Goal: Answer question/provide support: Share knowledge or assist other users

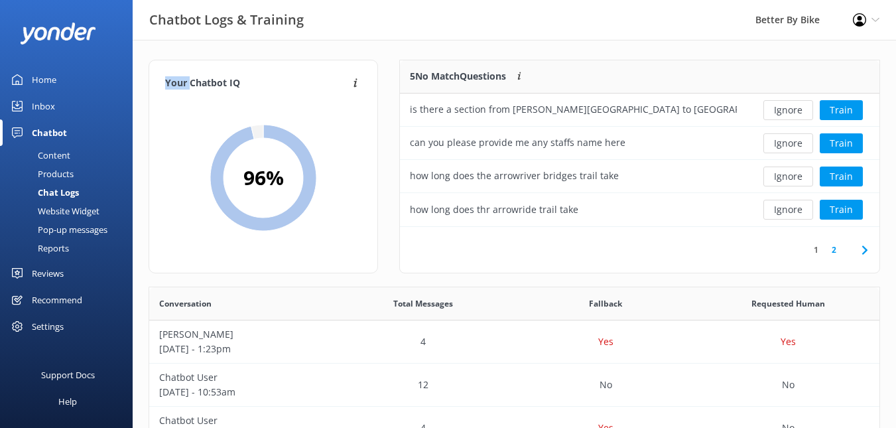
scroll to position [455, 721]
click at [847, 111] on button "Train" at bounding box center [841, 110] width 43 height 20
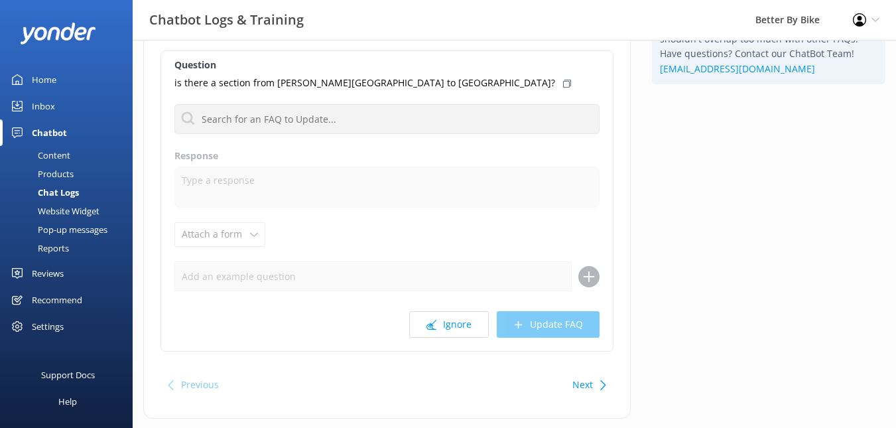
scroll to position [116, 0]
click at [307, 80] on p "is there a section from [PERSON_NAME][GEOGRAPHIC_DATA] to [GEOGRAPHIC_DATA]?" at bounding box center [365, 83] width 381 height 15
click at [226, 165] on div "Question is there a section from [PERSON_NAME][GEOGRAPHIC_DATA] to [GEOGRAPHIC_…" at bounding box center [387, 201] width 453 height 301
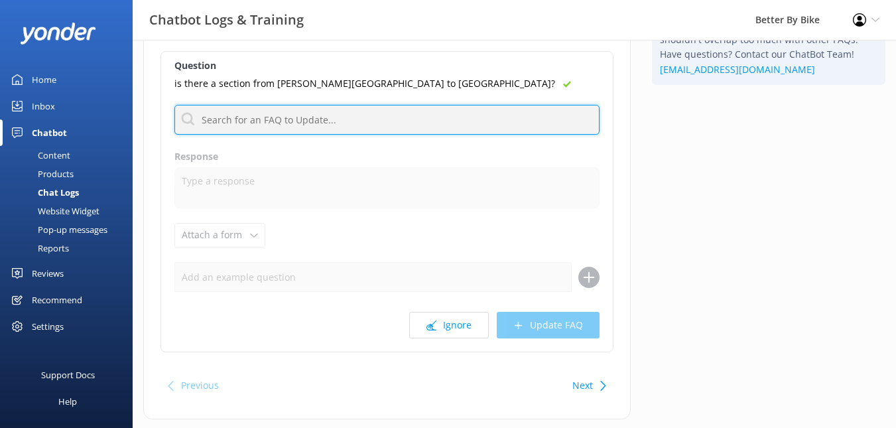
click at [298, 126] on input "text" at bounding box center [387, 120] width 425 height 30
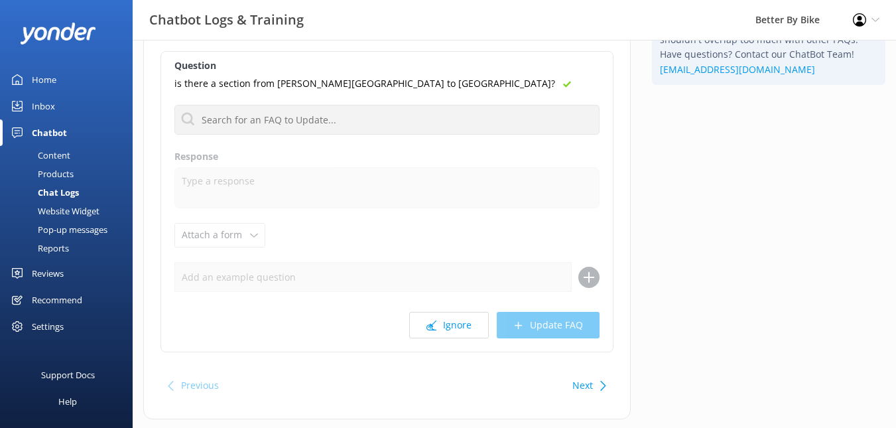
click at [212, 149] on label "Response" at bounding box center [387, 156] width 425 height 15
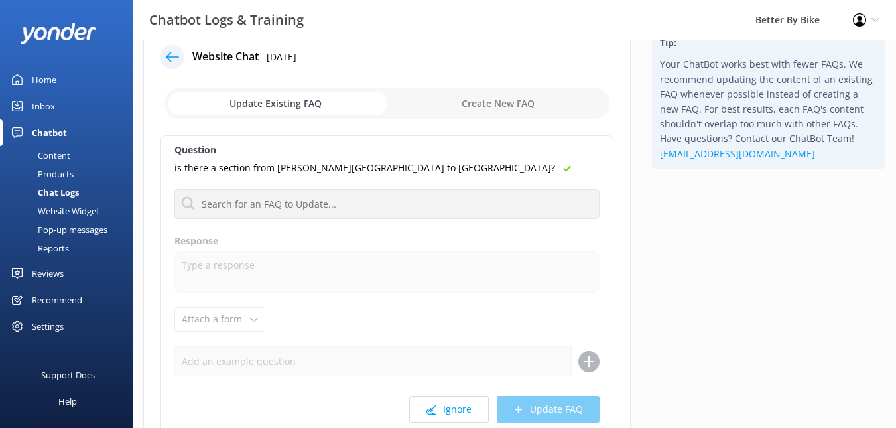
scroll to position [31, 0]
click at [298, 104] on input "checkbox" at bounding box center [387, 104] width 445 height 32
checkbox input "true"
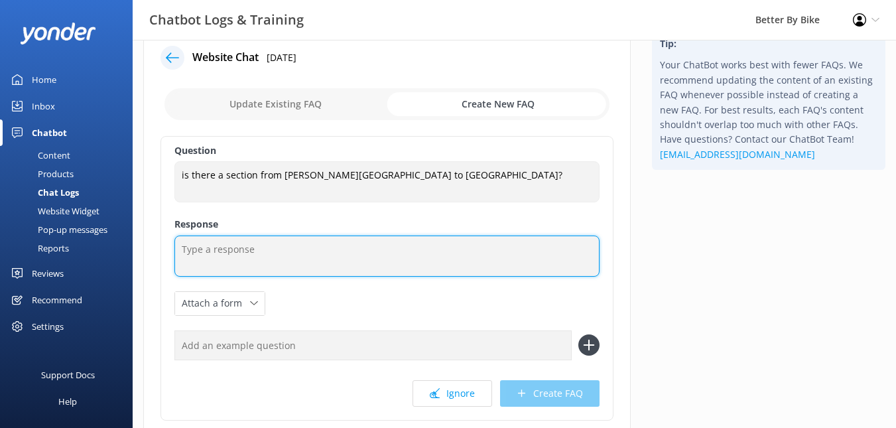
click at [248, 243] on textarea at bounding box center [387, 256] width 425 height 41
type textarea "H"
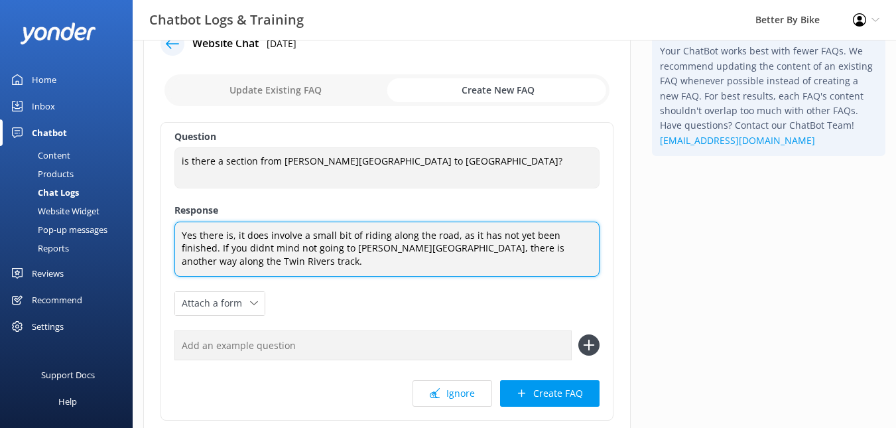
scroll to position [43, 0]
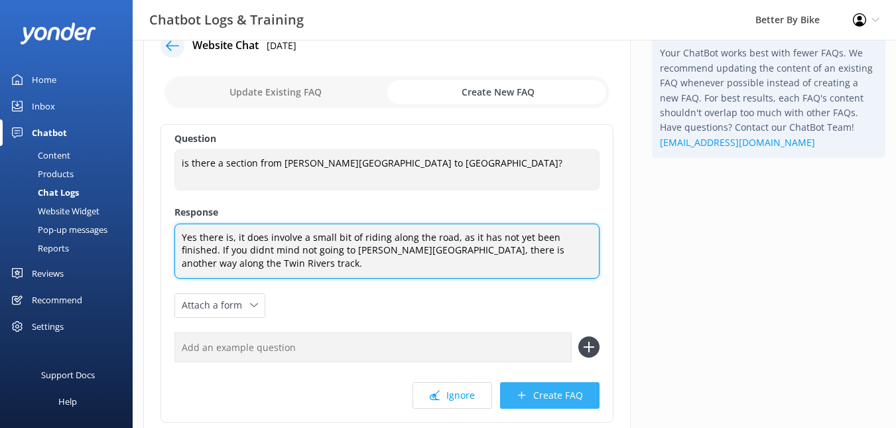
type textarea "Yes there is, it does involve a small bit of riding along the road, as it has n…"
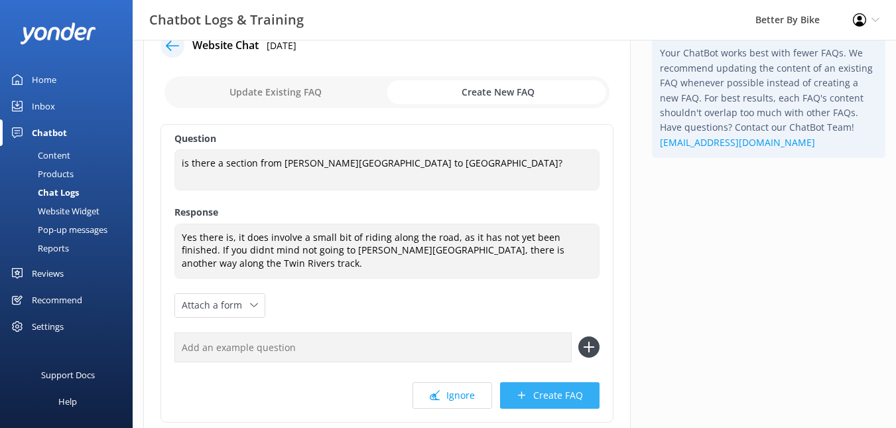
click at [548, 385] on button "Create FAQ" at bounding box center [550, 395] width 100 height 27
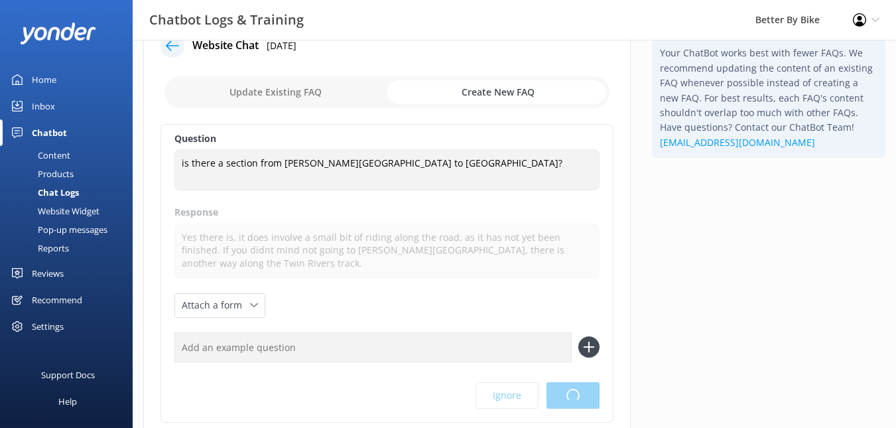
scroll to position [0, 0]
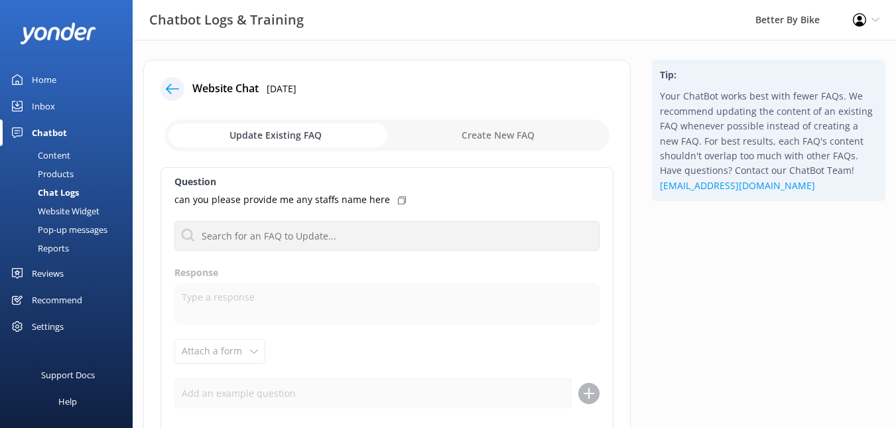
click at [459, 134] on input "checkbox" at bounding box center [387, 135] width 445 height 32
checkbox input "true"
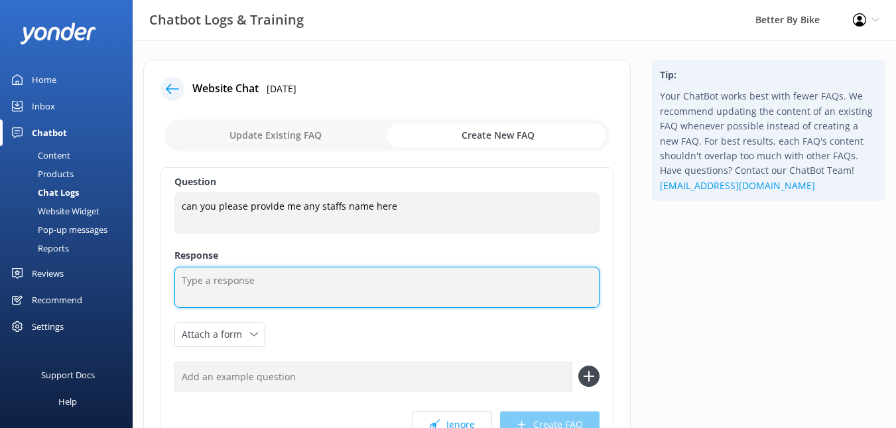
click at [248, 287] on textarea at bounding box center [387, 287] width 425 height 41
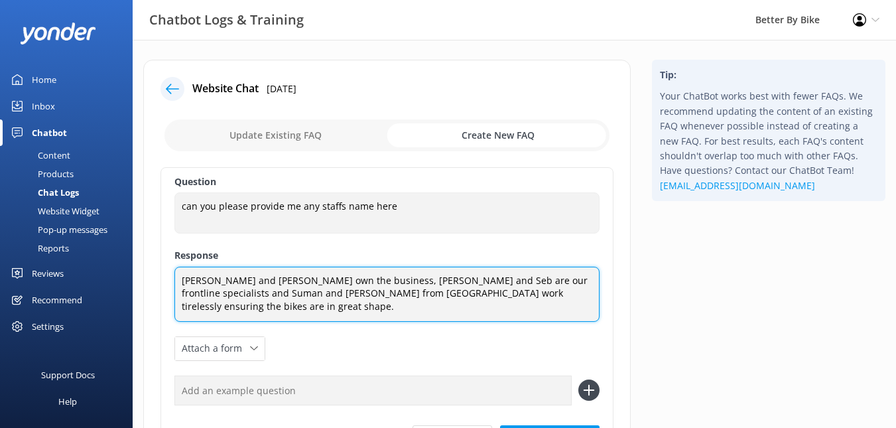
click at [310, 293] on textarea "[PERSON_NAME] and [PERSON_NAME] own the business, [PERSON_NAME] and Seb are our…" at bounding box center [387, 294] width 425 height 55
click at [510, 281] on textarea "[PERSON_NAME] and [PERSON_NAME] own the business, [PERSON_NAME] and Seb are our…" at bounding box center [387, 294] width 425 height 55
type textarea "[PERSON_NAME] and [PERSON_NAME] own the business, [PERSON_NAME] and Seb are our…"
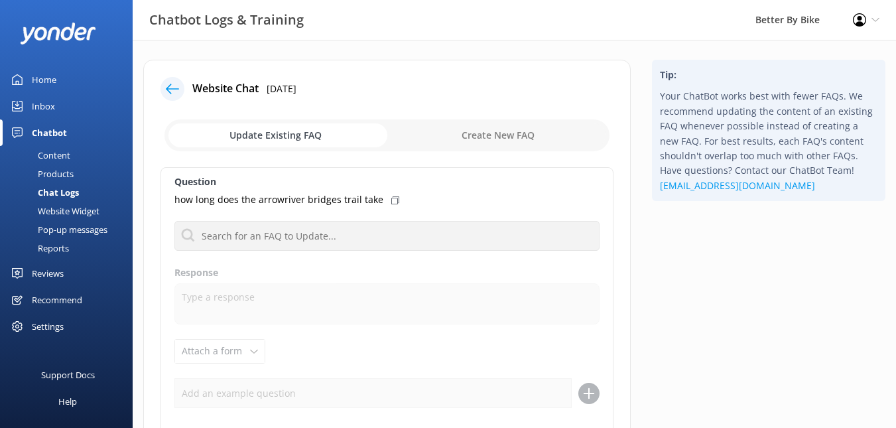
click at [392, 196] on use at bounding box center [395, 200] width 8 height 8
click at [291, 126] on input "checkbox" at bounding box center [387, 135] width 445 height 32
checkbox input "true"
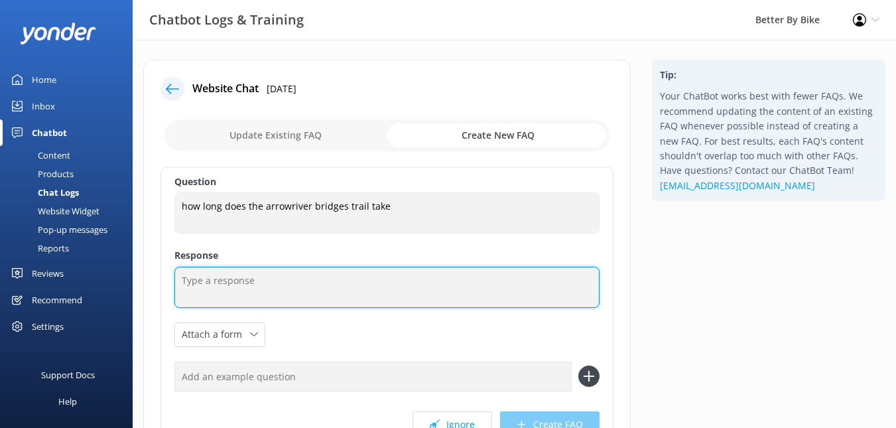
click at [210, 285] on textarea at bounding box center [387, 287] width 425 height 41
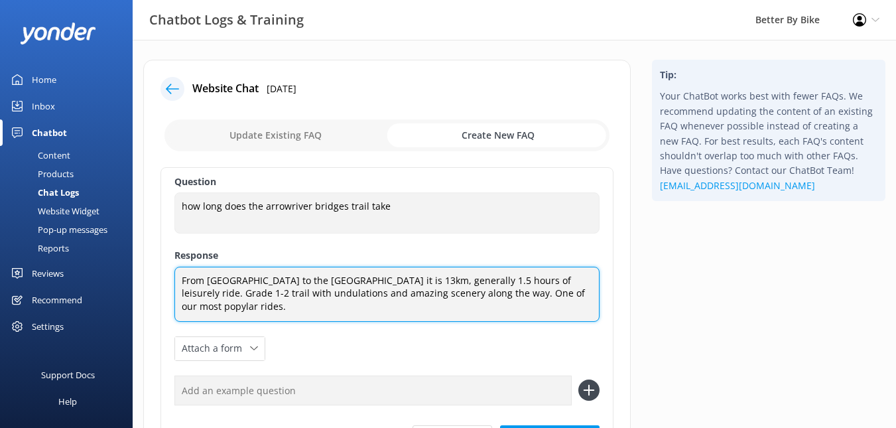
click at [526, 292] on textarea "From [GEOGRAPHIC_DATA] to the [GEOGRAPHIC_DATA] it is 13km, generally 1.5 hours…" at bounding box center [387, 294] width 425 height 55
type textarea "From [GEOGRAPHIC_DATA] to the [GEOGRAPHIC_DATA] it is 13km, generally 1.5 hours…"
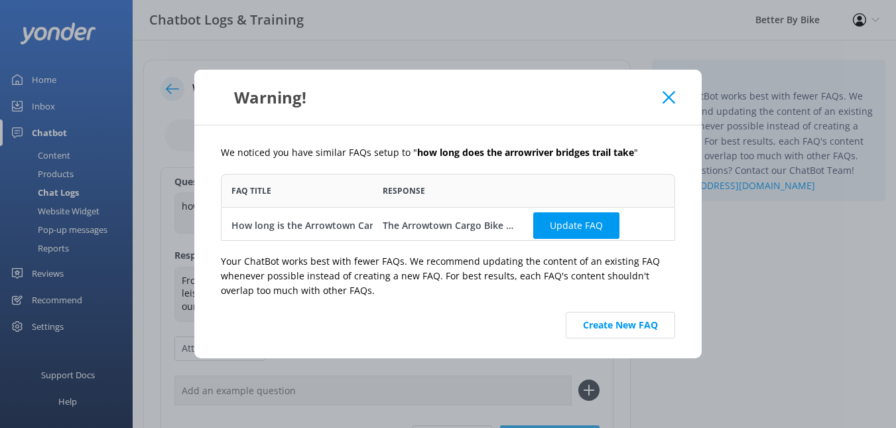
scroll to position [57, 445]
click at [263, 192] on span "FAQ Title" at bounding box center [252, 190] width 40 height 13
click at [299, 226] on div "How long is the Arrowtown Cargo Bike rental" at bounding box center [334, 225] width 205 height 15
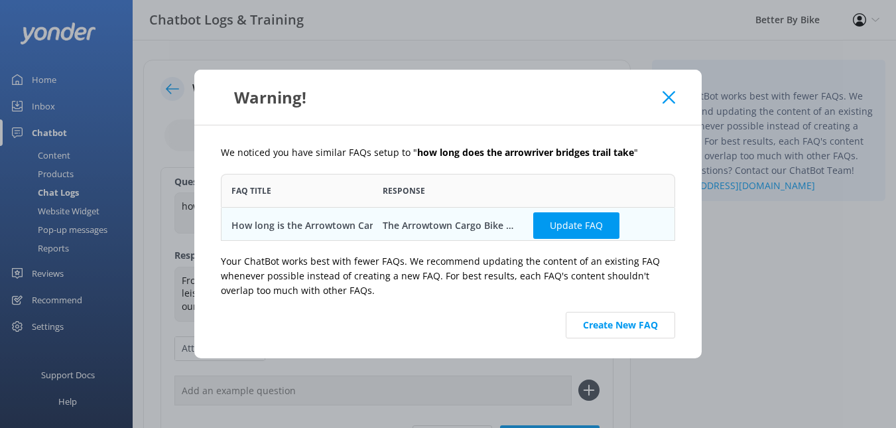
click at [364, 226] on div "How long is the Arrowtown Cargo Bike rental" at bounding box center [334, 225] width 205 height 15
click at [588, 224] on button "Update FAQ" at bounding box center [576, 225] width 86 height 27
checkbox input "false"
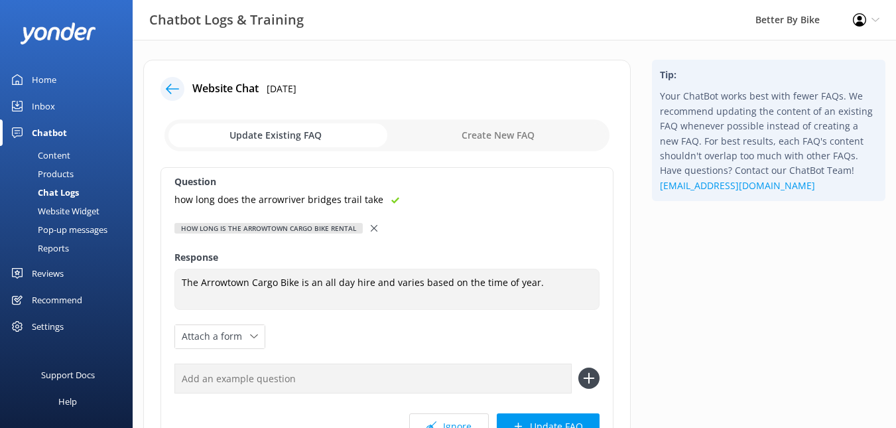
click at [324, 228] on div "How long is the Arrowtown Cargo Bike rental" at bounding box center [269, 228] width 188 height 11
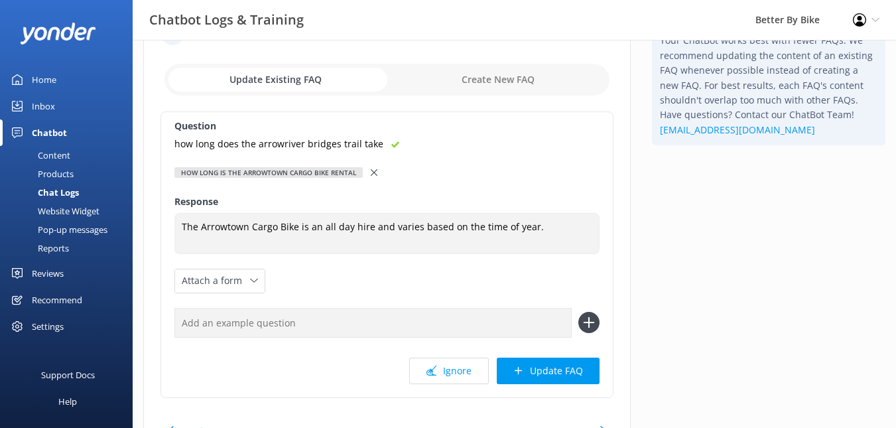
scroll to position [57, 0]
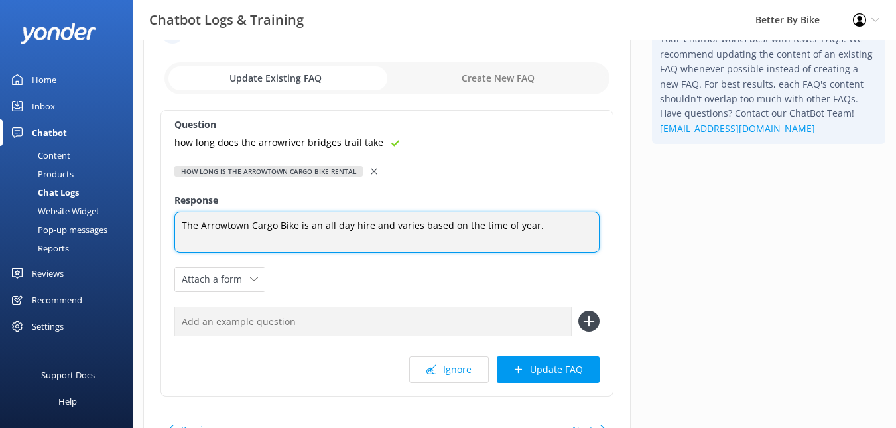
click at [372, 224] on textarea "The Arrowtown Cargo Bike is an all day hire and varies based on the time of yea…" at bounding box center [387, 232] width 425 height 41
type textarea "The Arrowtown Cargo Bike is an all day hire. {ick up anytime after opening hour…"
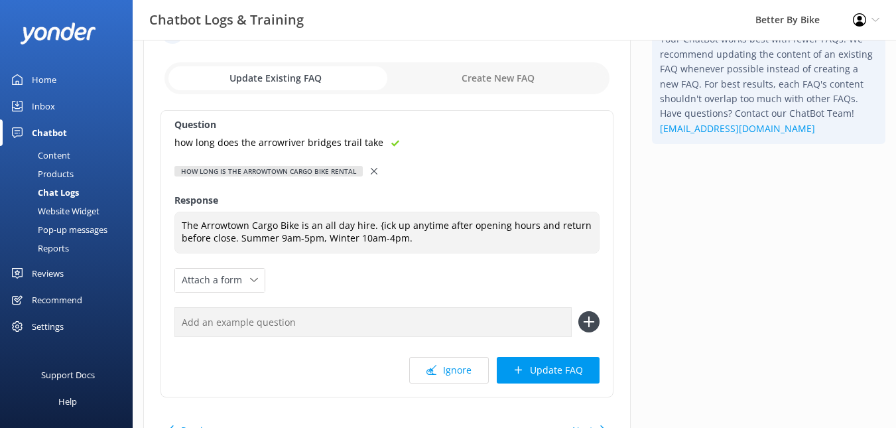
click at [326, 167] on div "How long is the Arrowtown Cargo Bike rental" at bounding box center [269, 171] width 188 height 11
click at [329, 173] on div "How long is the Arrowtown Cargo Bike rental" at bounding box center [269, 171] width 188 height 11
click at [391, 146] on icon at bounding box center [395, 143] width 8 height 8
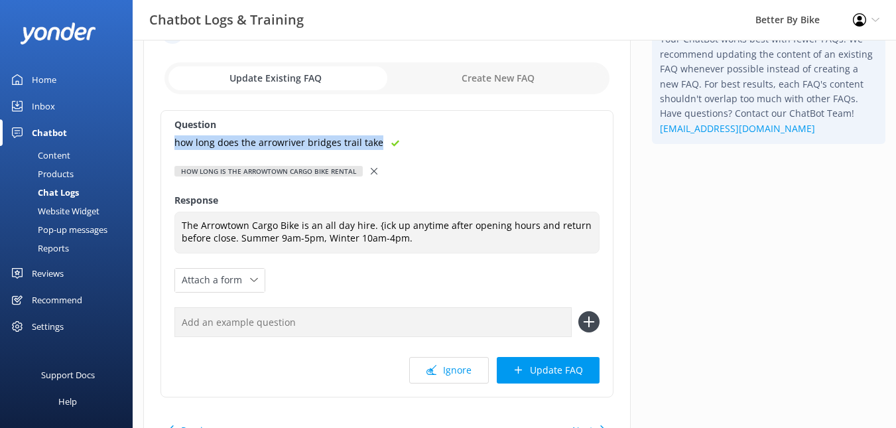
drag, startPoint x: 377, startPoint y: 144, endPoint x: 155, endPoint y: 138, distance: 222.4
click at [155, 138] on div "Website Chat [DATE] Update Existing FAQ Create New FAQ Question how long does t…" at bounding box center [387, 234] width 488 height 462
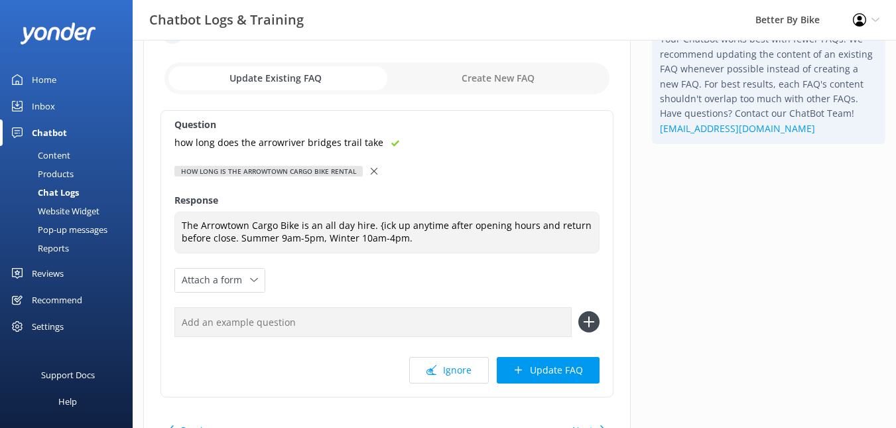
click at [374, 170] on icon at bounding box center [374, 171] width 7 height 7
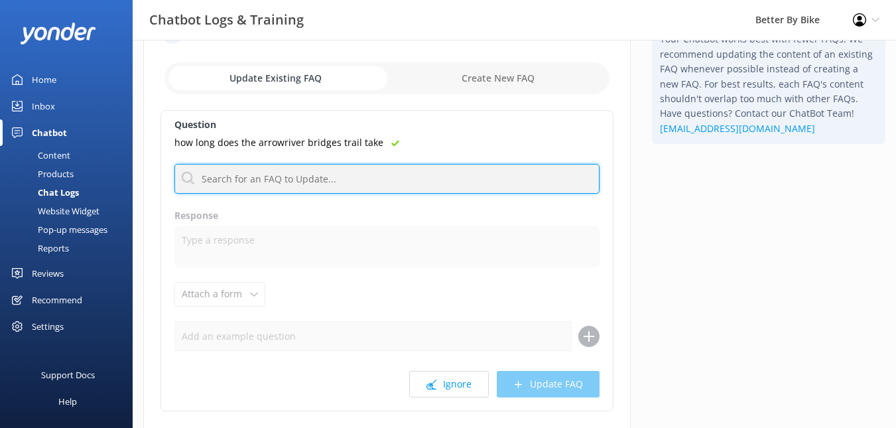
click at [374, 170] on input "text" at bounding box center [387, 179] width 425 height 30
click at [284, 182] on input "text" at bounding box center [387, 179] width 425 height 30
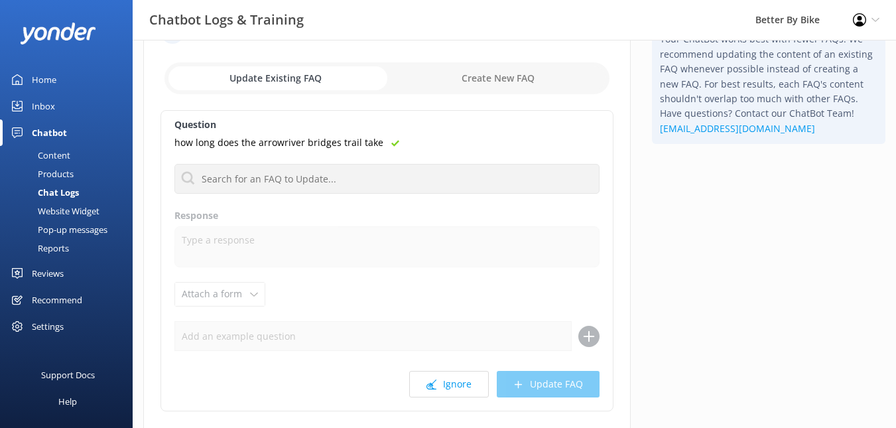
click at [367, 143] on p "how long does the arrowriver bridges trail take" at bounding box center [279, 142] width 209 height 15
click at [43, 104] on div "Inbox" at bounding box center [43, 106] width 23 height 27
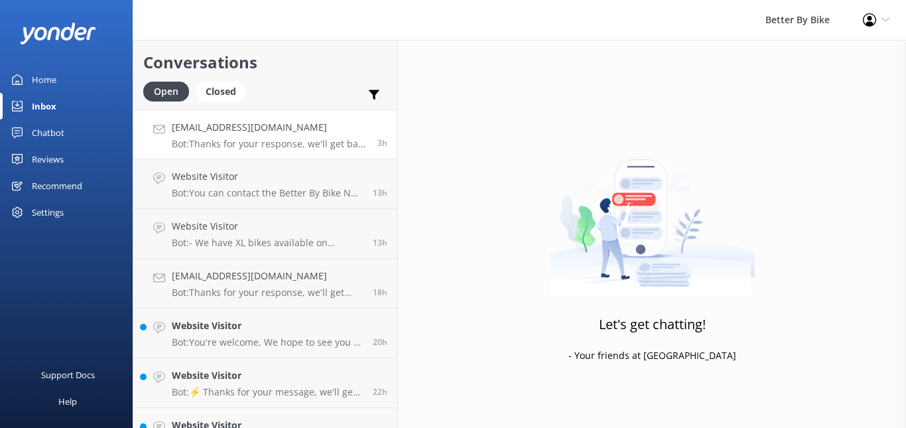
click at [228, 135] on h4 "[EMAIL_ADDRESS][DOMAIN_NAME]" at bounding box center [270, 127] width 196 height 15
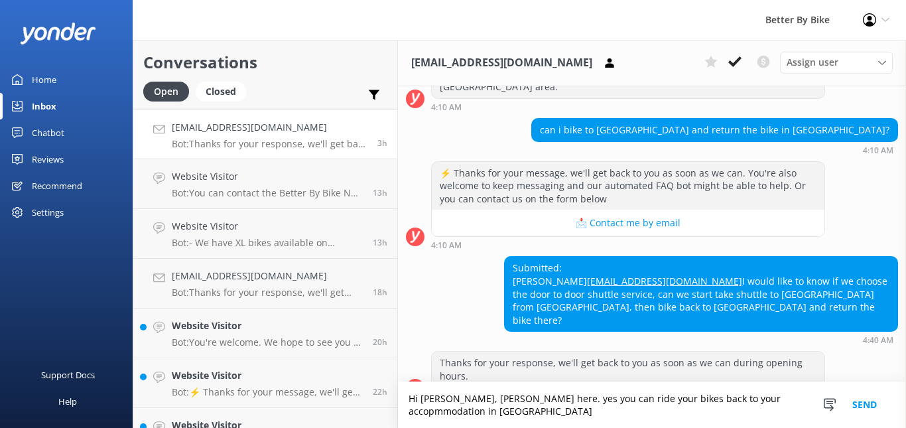
scroll to position [504, 0]
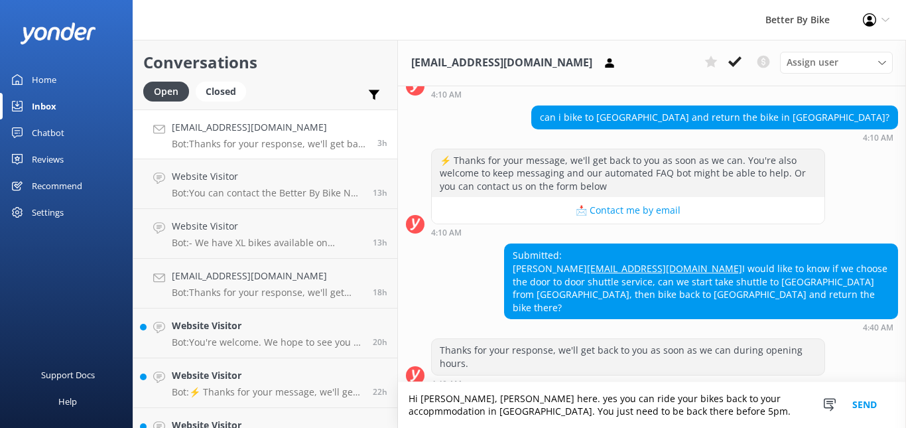
click at [687, 400] on textarea "Hi [PERSON_NAME], [PERSON_NAME] here. yes you can ride your bikes back to your …" at bounding box center [652, 405] width 508 height 46
click at [488, 401] on textarea "Hi [PERSON_NAME], [PERSON_NAME] here. yes you can ride your bikes back to your …" at bounding box center [652, 405] width 508 height 46
click at [497, 412] on textarea "Hi [PERSON_NAME], [PERSON_NAME] here. yes, you can ride your bikes back to your…" at bounding box center [652, 405] width 508 height 46
type textarea "Hi [PERSON_NAME], [PERSON_NAME] here. yes, you can ride your bikes back to your…"
click at [863, 404] on button "Send" at bounding box center [865, 405] width 50 height 46
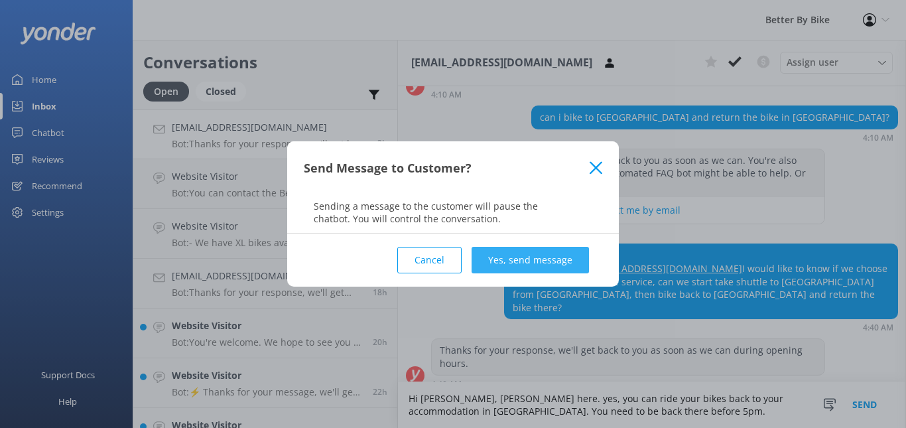
click at [549, 265] on button "Yes, send message" at bounding box center [530, 260] width 117 height 27
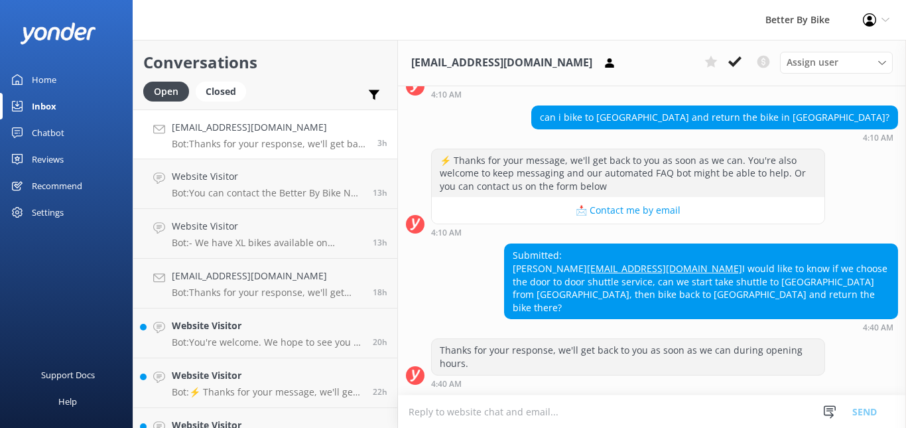
scroll to position [590, 0]
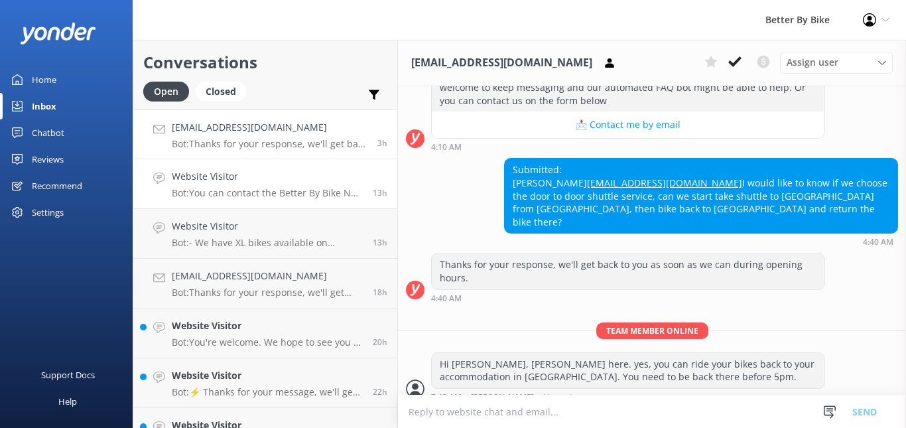
click at [231, 186] on div "Website Visitor Bot: You can contact the Better By Bike NZ team at [PHONE_NUMBE…" at bounding box center [267, 183] width 191 height 29
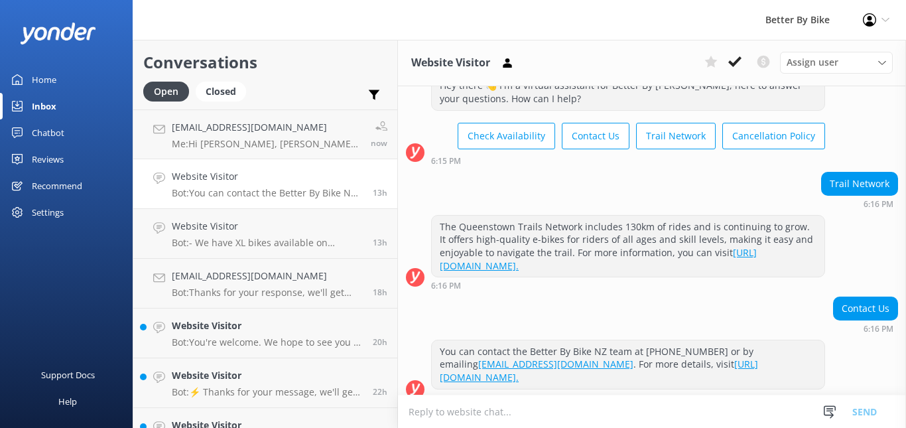
scroll to position [48, 0]
click at [232, 229] on h4 "Website Visitor" at bounding box center [267, 226] width 191 height 15
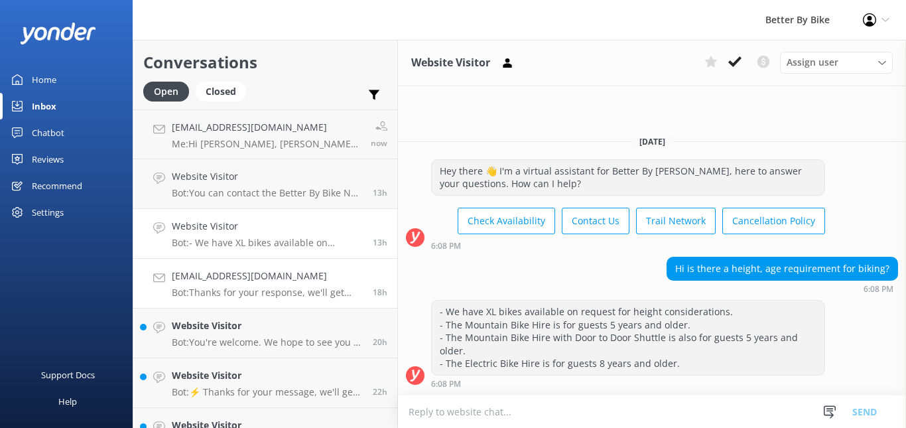
click at [218, 293] on p "Bot: Thanks for your response, we'll get back to you as soon as we can during o…" at bounding box center [267, 293] width 191 height 12
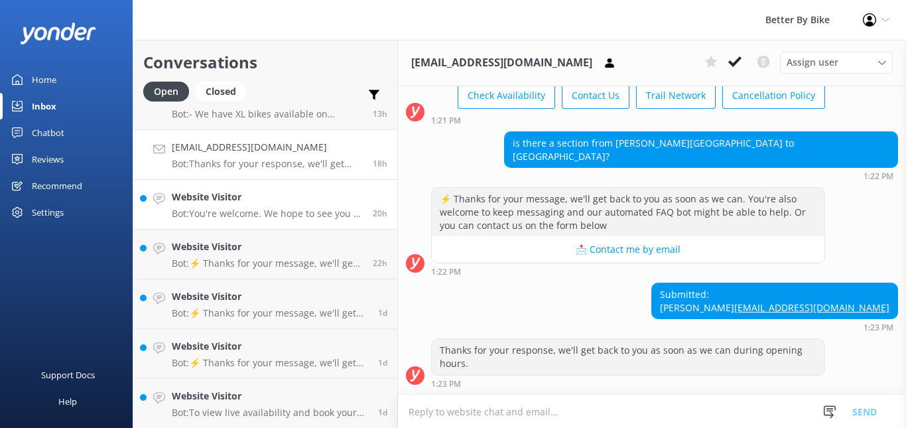
scroll to position [129, 0]
click at [248, 208] on p "Bot: You're welcome. We hope to see you at Better By Bike NZ soon!" at bounding box center [267, 213] width 191 height 12
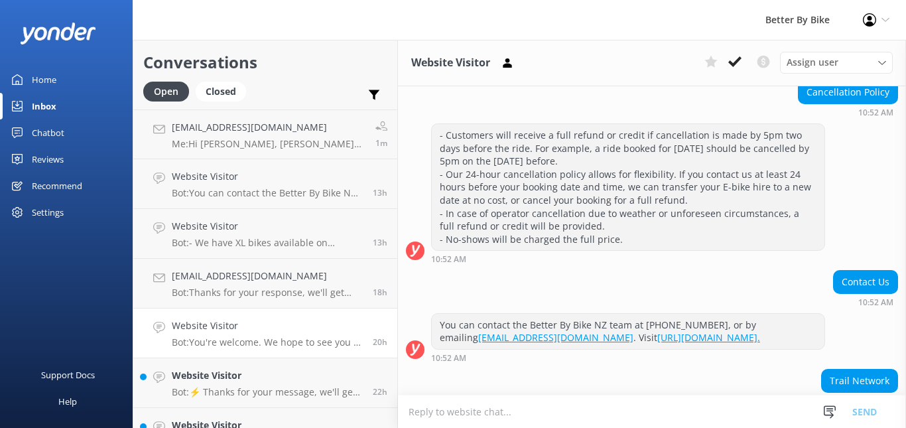
scroll to position [224, 0]
click at [224, 271] on h4 "[EMAIL_ADDRESS][DOMAIN_NAME]" at bounding box center [267, 276] width 191 height 15
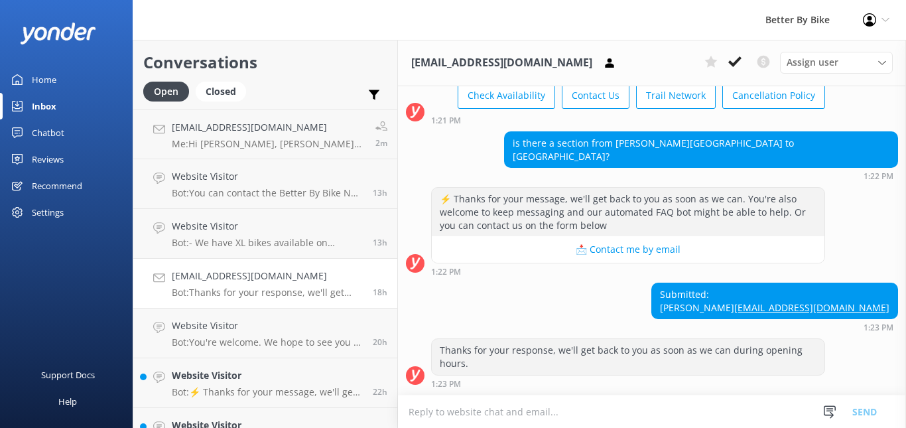
scroll to position [88, 0]
click at [484, 415] on textarea at bounding box center [652, 411] width 508 height 33
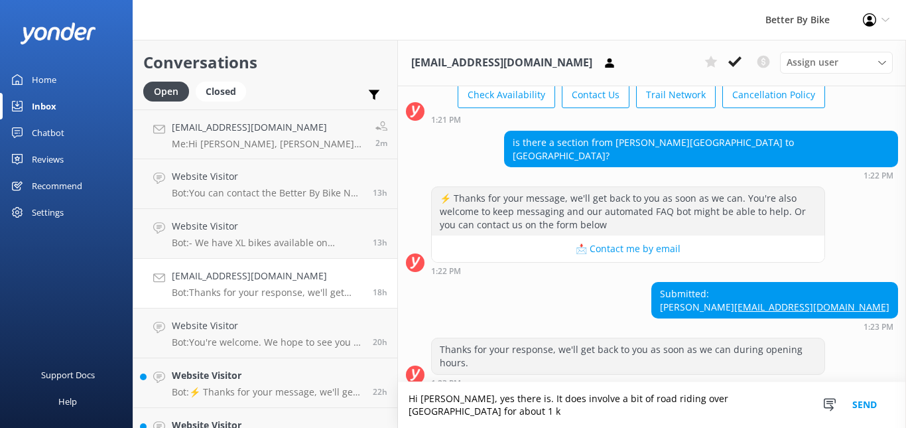
scroll to position [101, 0]
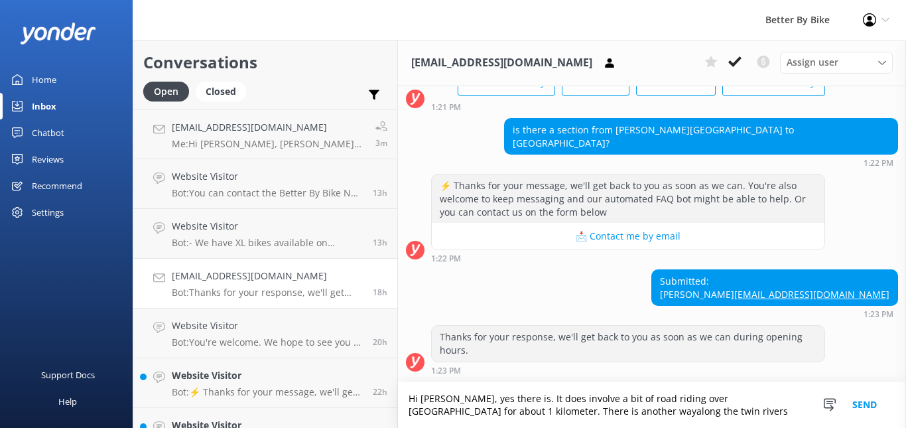
click at [545, 413] on textarea "Hi [PERSON_NAME], yes there is. It does involve a bit of road riding over [GEOG…" at bounding box center [652, 405] width 508 height 46
click at [636, 410] on textarea "Hi [PERSON_NAME], yes there is. It does involve a bit of road riding over [GEOG…" at bounding box center [652, 405] width 508 height 46
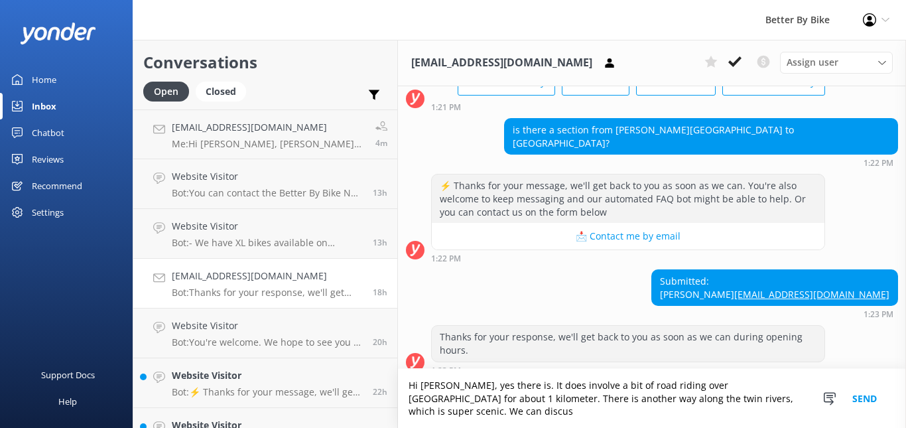
scroll to position [114, 0]
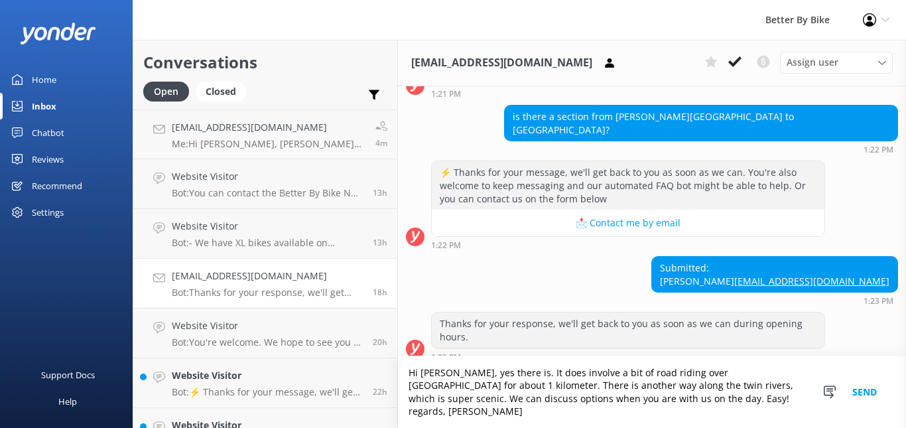
type textarea "Hi [PERSON_NAME], yes there is. It does involve a bit of road riding over [GEOG…"
click at [865, 396] on button "Send" at bounding box center [865, 392] width 50 height 72
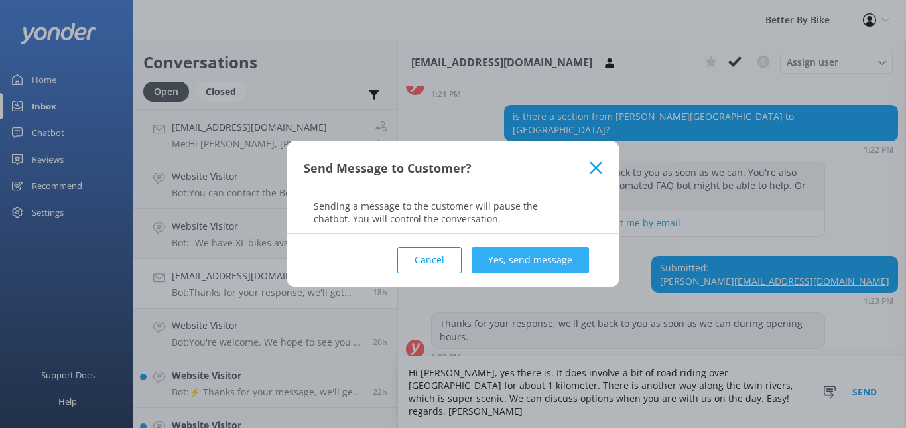
click at [523, 258] on button "Yes, send message" at bounding box center [530, 260] width 117 height 27
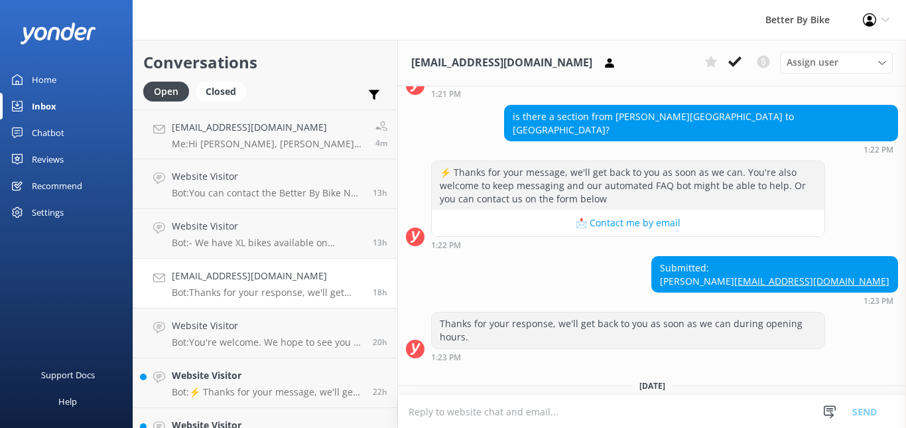
scroll to position [224, 0]
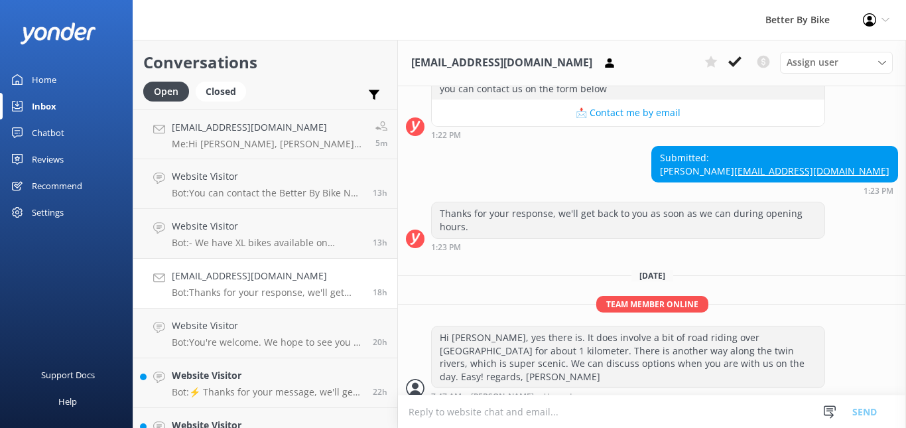
click at [47, 105] on div "Inbox" at bounding box center [44, 106] width 25 height 27
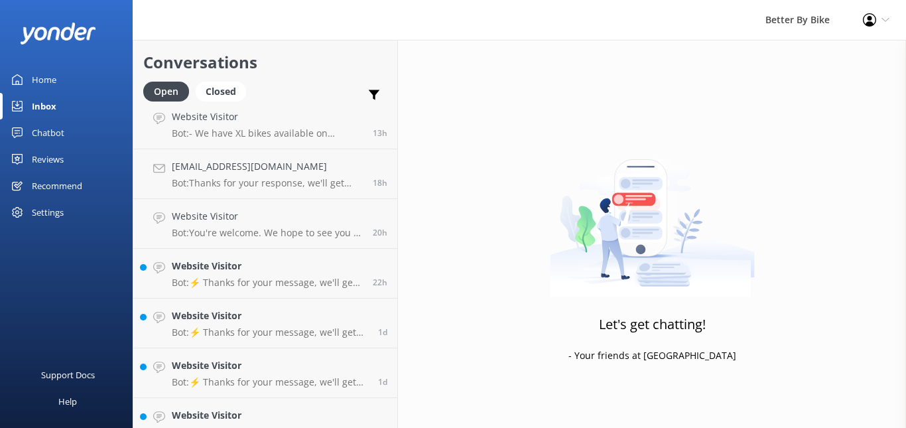
scroll to position [129, 0]
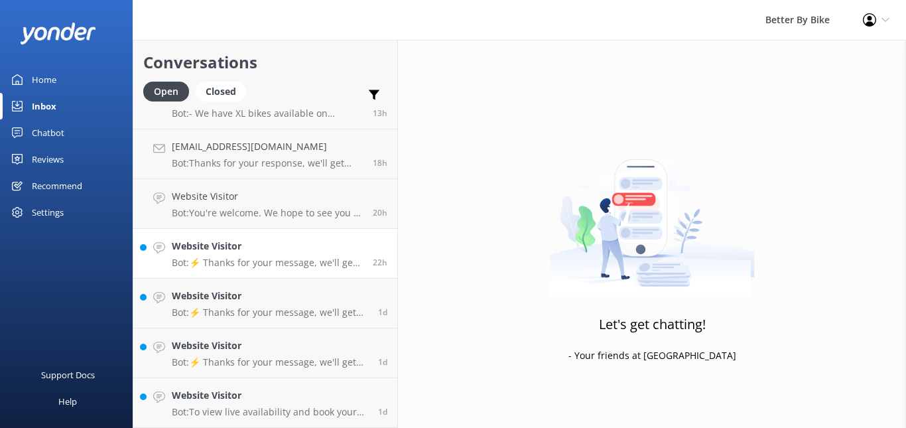
click at [237, 253] on h4 "Website Visitor" at bounding box center [267, 246] width 191 height 15
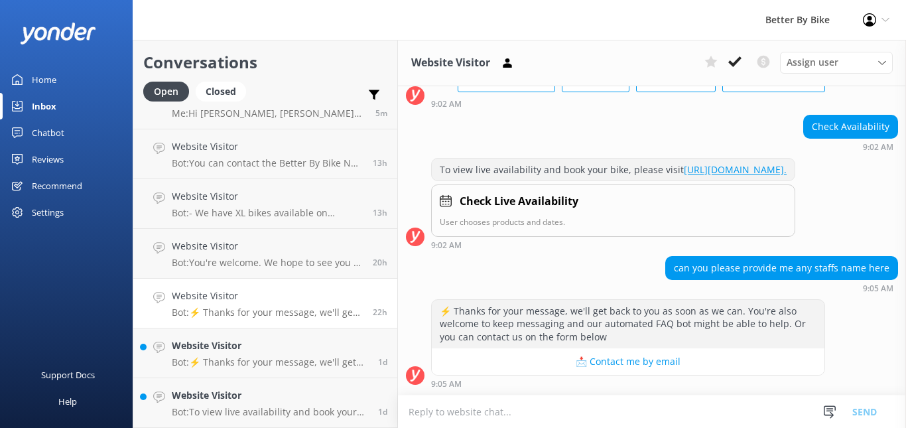
scroll to position [117, 0]
click at [238, 310] on p "Bot: ⚡ Thanks for your message, we'll get back to you as soon as we can. You're…" at bounding box center [267, 313] width 191 height 12
click at [236, 360] on p "Bot: ⚡ Thanks for your message, we'll get back to you as soon as we can. You're…" at bounding box center [270, 362] width 196 height 12
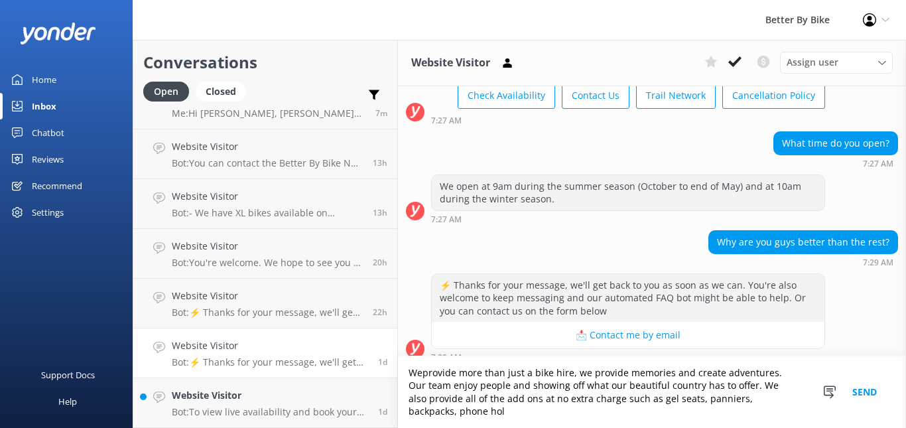
scroll to position [100, 0]
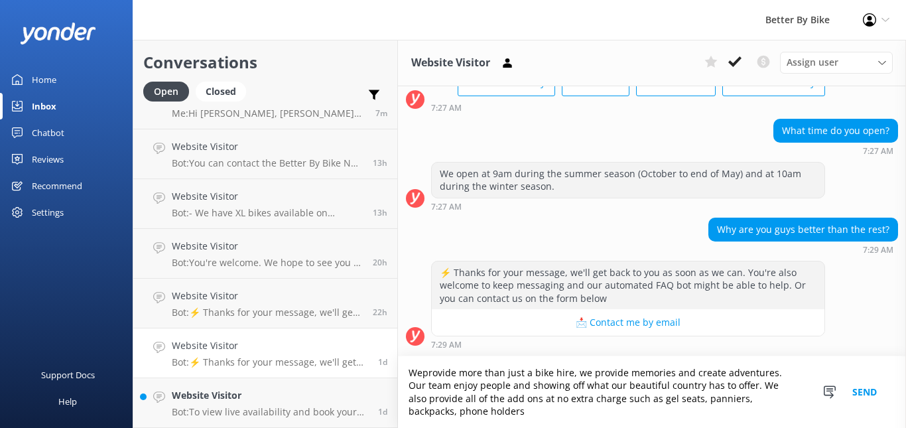
click at [435, 372] on textarea "Weprovide more than just a bike hire, we provide memories and create adventures…" at bounding box center [652, 392] width 508 height 72
click at [431, 369] on textarea "Weprovide more than just a bike hire, we provide memories and create adventures…" at bounding box center [652, 392] width 508 height 72
click at [563, 376] on textarea "We provide more than just a bike hire, we provide memories and create adventure…" at bounding box center [652, 392] width 508 height 72
click at [496, 401] on textarea "We provide more than just a bike hire; we provide memories and create adventure…" at bounding box center [652, 392] width 508 height 72
click at [446, 391] on textarea "We provide more than just a bike hire; we provide memories and create adventure…" at bounding box center [652, 392] width 508 height 72
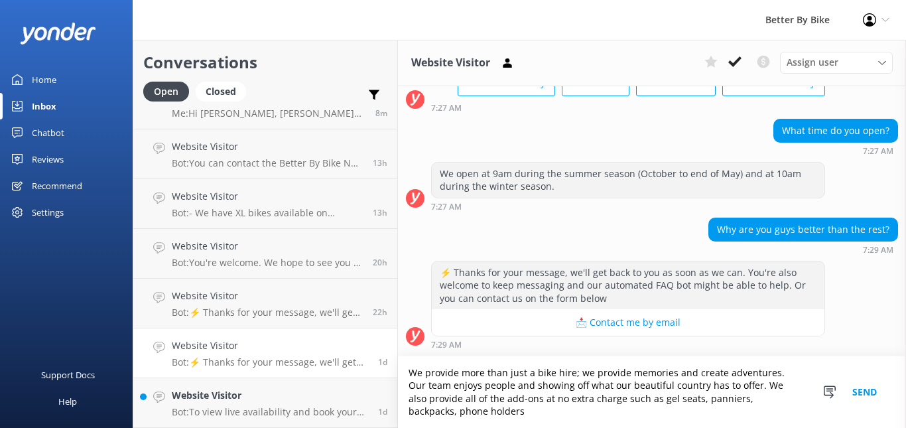
click at [616, 406] on textarea "We provide more than just a bike hire; we provide memories and create adventure…" at bounding box center [652, 392] width 508 height 72
click at [424, 413] on textarea "We provide more than just a bike hire; we provide memories and create adventure…" at bounding box center [652, 392] width 508 height 72
drag, startPoint x: 440, startPoint y: 342, endPoint x: 476, endPoint y: 413, distance: 79.8
click at [476, 413] on div "Website Visitor Assign user [PERSON_NAME] [PERSON_NAME] [DATE] Hey there 👋 I'm …" at bounding box center [652, 234] width 508 height 388
click at [725, 397] on textarea "We provide more than just a bike hire; we provide memories and create adventure…" at bounding box center [652, 392] width 508 height 72
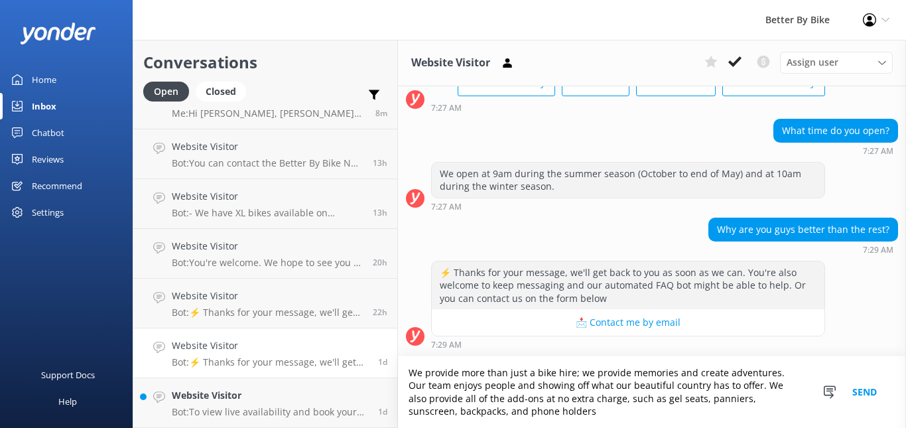
click at [539, 411] on textarea "We provide more than just a bike hire; we provide memories and create adventure…" at bounding box center [652, 392] width 508 height 72
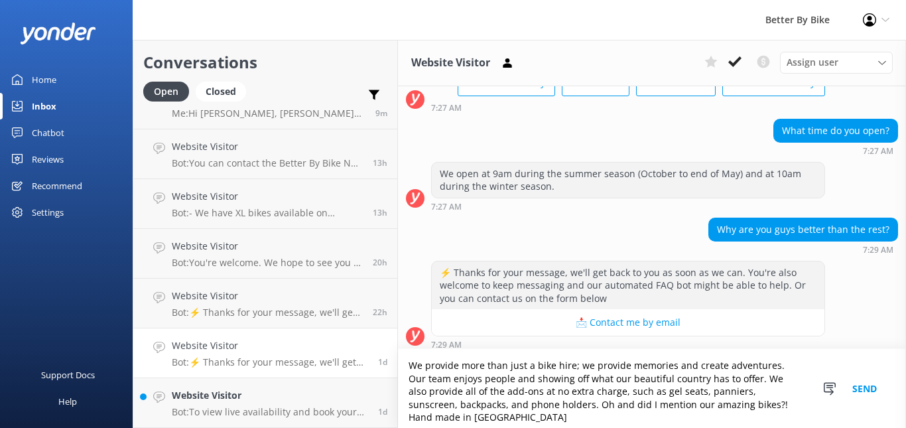
scroll to position [107, 0]
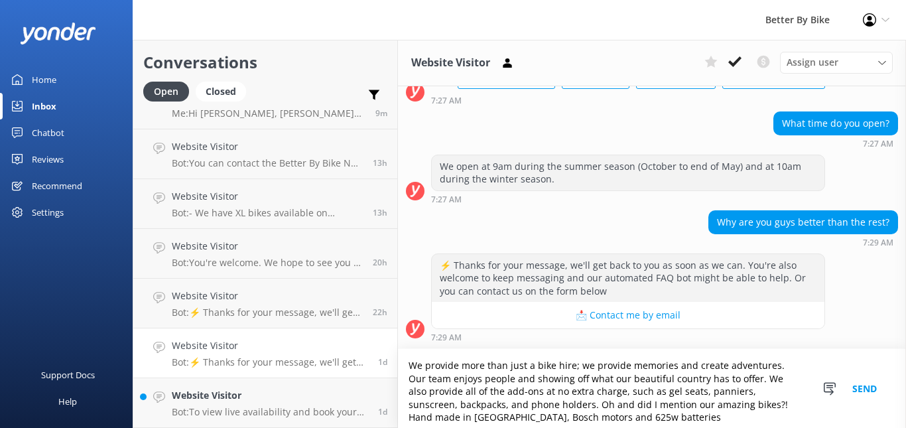
click at [443, 417] on textarea "We provide more than just a bike hire; we provide memories and create adventure…" at bounding box center [652, 388] width 508 height 79
click at [618, 417] on textarea "We provide more than just a bike hire; we provide memories and create adventure…" at bounding box center [652, 388] width 508 height 79
click at [754, 409] on textarea "We provide more than just a bike hire; we provide memories and create adventure…" at bounding box center [652, 388] width 508 height 79
click at [571, 405] on textarea "We provide more than just a bike hire; we provide memories and create adventure…" at bounding box center [652, 388] width 508 height 79
click at [565, 418] on textarea "We provide more than just a bike hire; we provide memories and create adventure…" at bounding box center [652, 388] width 508 height 79
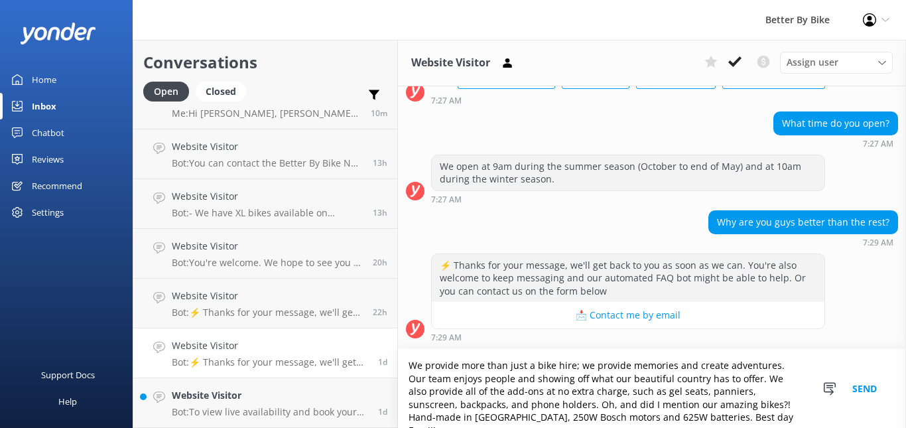
click at [673, 423] on textarea "We provide more than just a bike hire; we provide memories and create adventure…" at bounding box center [652, 388] width 508 height 79
type textarea "We provide more than just a bike hire; we provide memories and create adventure…"
click at [863, 387] on button "Send" at bounding box center [865, 388] width 50 height 79
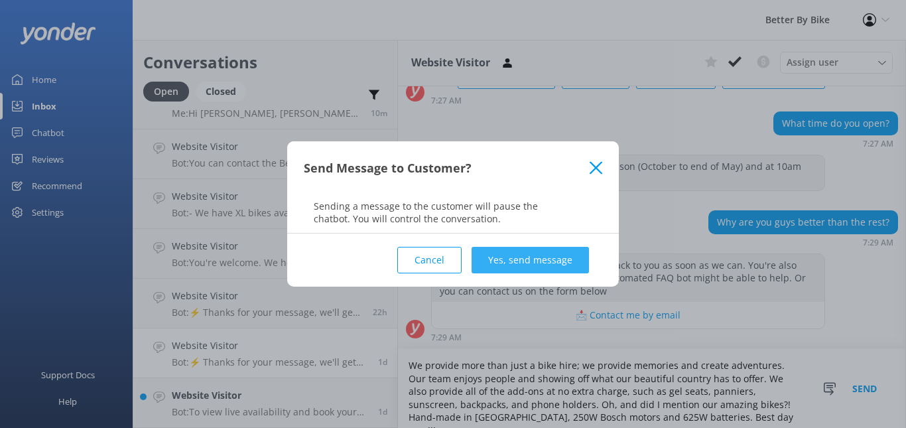
click at [526, 257] on button "Yes, send message" at bounding box center [530, 260] width 117 height 27
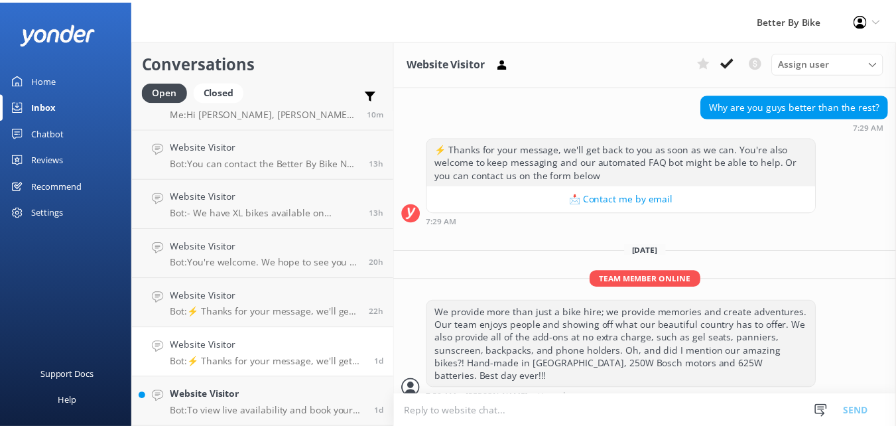
scroll to position [224, 0]
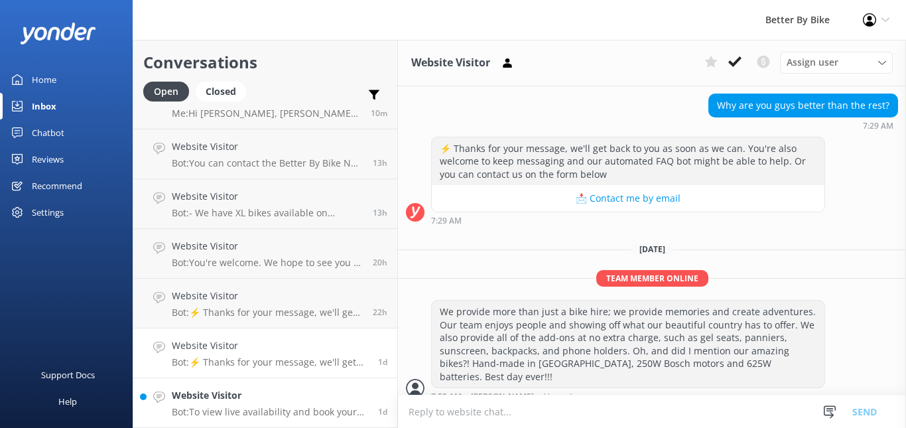
click at [255, 402] on h4 "Website Visitor" at bounding box center [270, 395] width 196 height 15
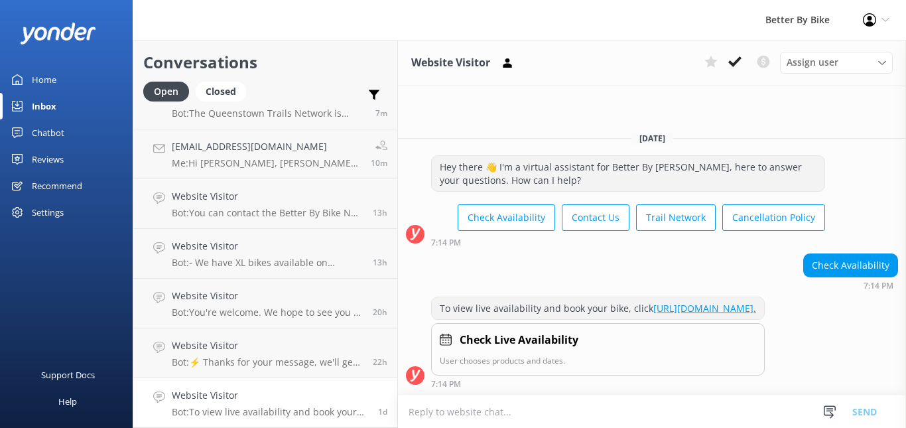
click at [43, 80] on div "Home" at bounding box center [44, 79] width 25 height 27
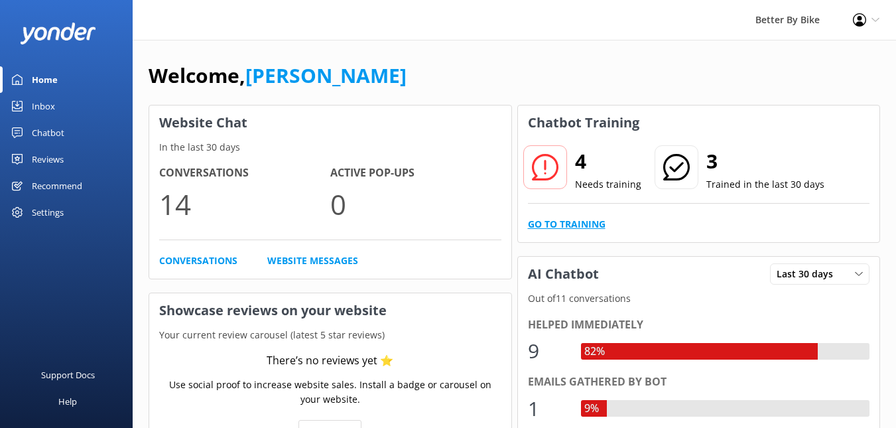
click at [552, 227] on link "Go to Training" at bounding box center [567, 224] width 78 height 15
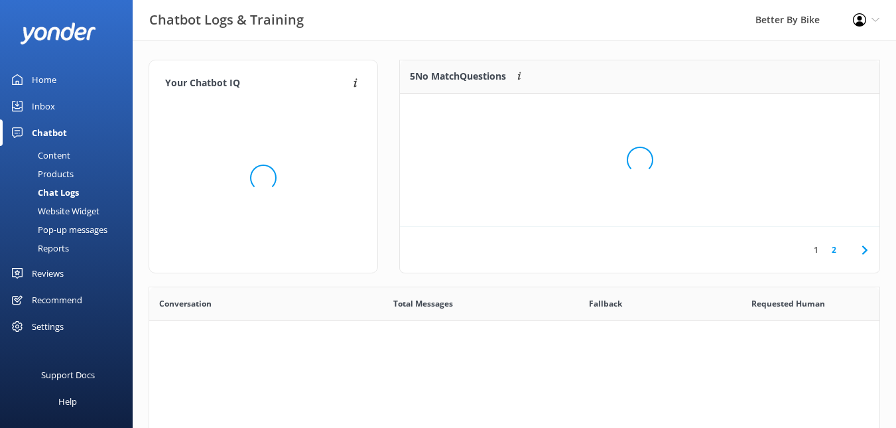
scroll to position [455, 721]
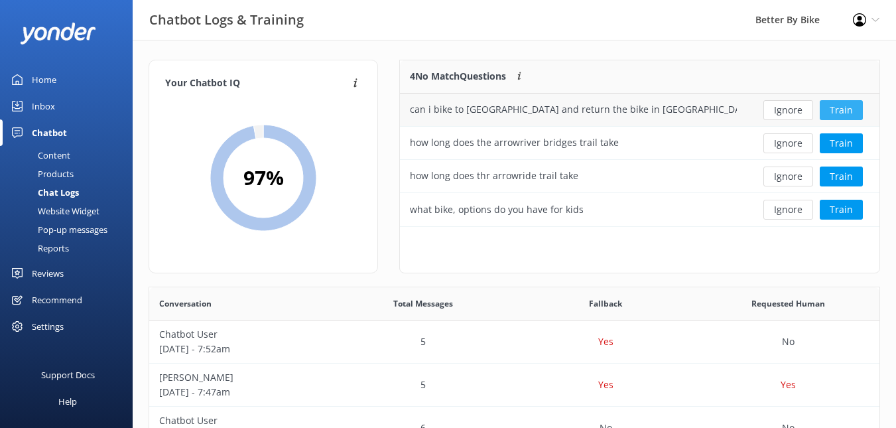
click at [841, 107] on button "Train" at bounding box center [841, 110] width 43 height 20
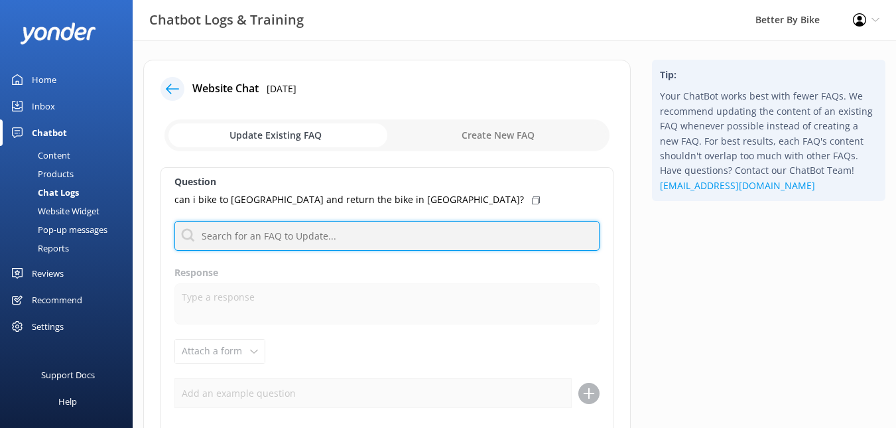
click at [331, 238] on input "text" at bounding box center [387, 236] width 425 height 30
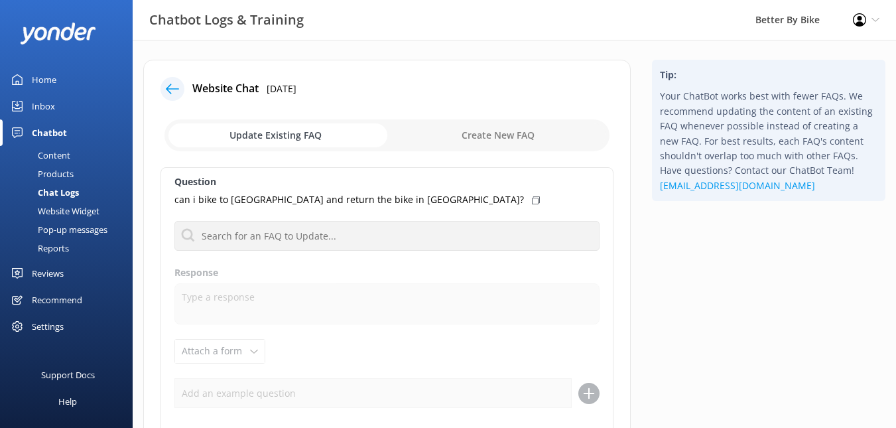
click at [291, 137] on input "checkbox" at bounding box center [387, 135] width 445 height 32
checkbox input "true"
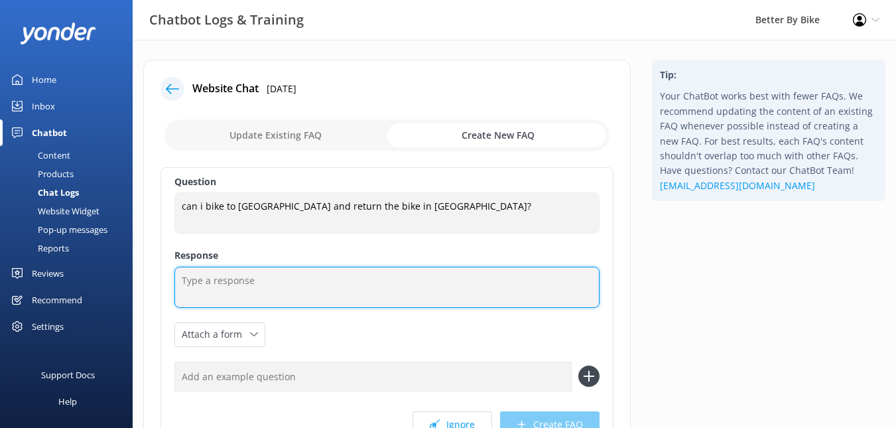
click at [226, 281] on textarea at bounding box center [387, 287] width 425 height 41
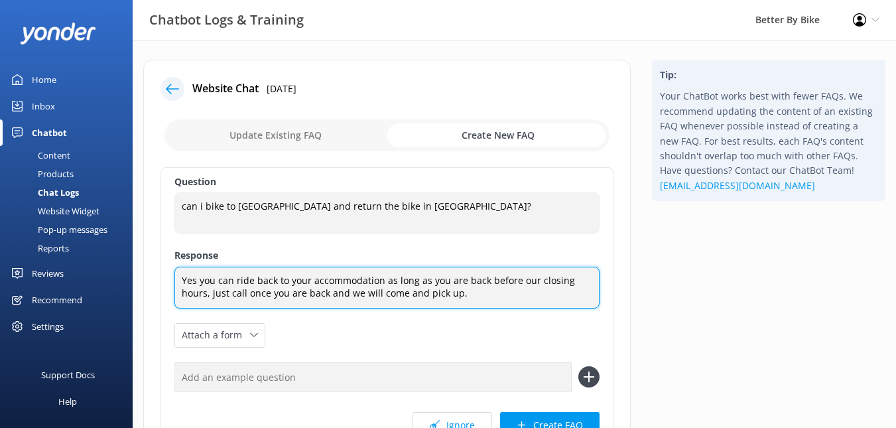
click at [188, 277] on textarea "Yes you can ride back to your accommodation as long as you are back before our …" at bounding box center [387, 288] width 425 height 42
click at [219, 287] on textarea "Yes, you can ride back to your accommodation as long as you are back before our…" at bounding box center [387, 288] width 425 height 42
click at [453, 293] on textarea "Yes, you can ride back to your accommodation as long as you are back before our…" at bounding box center [387, 288] width 425 height 42
click at [515, 291] on textarea "Yes, you can ride back to your accommodation as long as you are back before our…" at bounding box center [387, 288] width 425 height 42
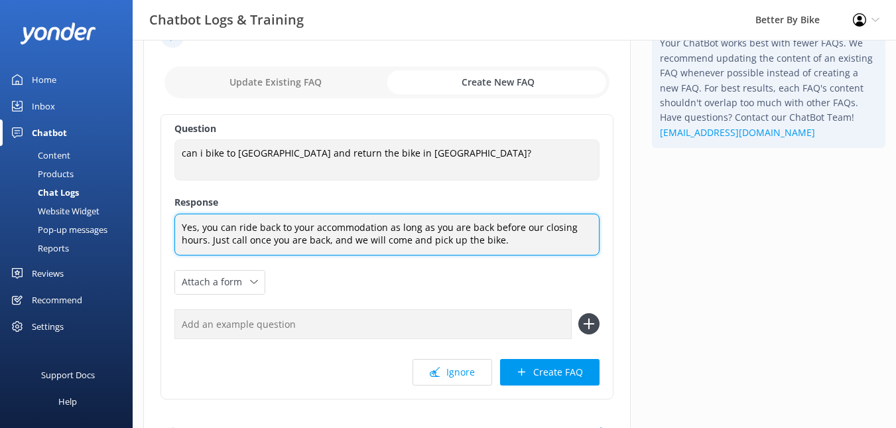
scroll to position [71, 0]
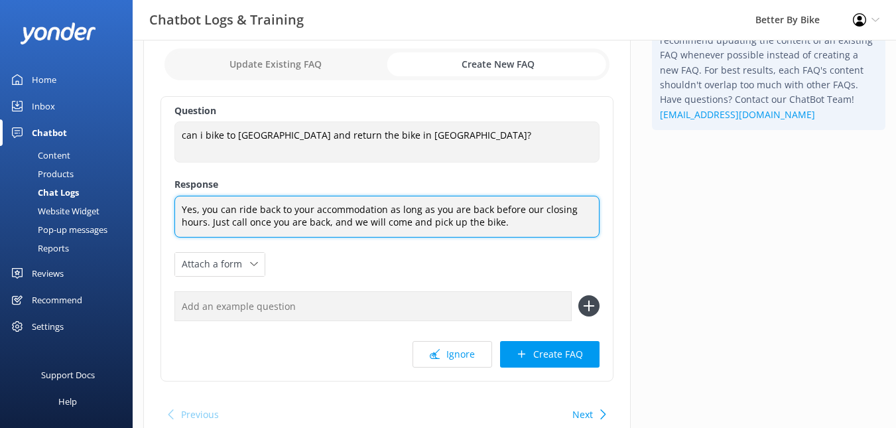
type textarea "Yes, you can ride back to your accommodation as long as you are back before our…"
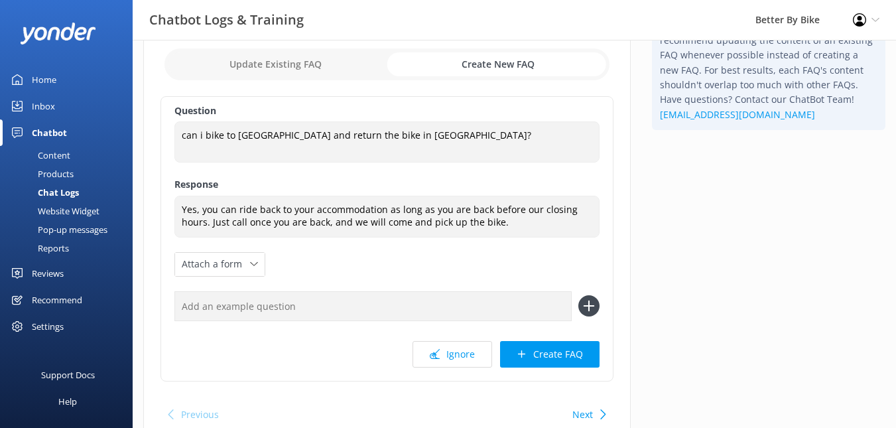
click at [587, 415] on button "Next" at bounding box center [583, 414] width 21 height 27
checkbox input "false"
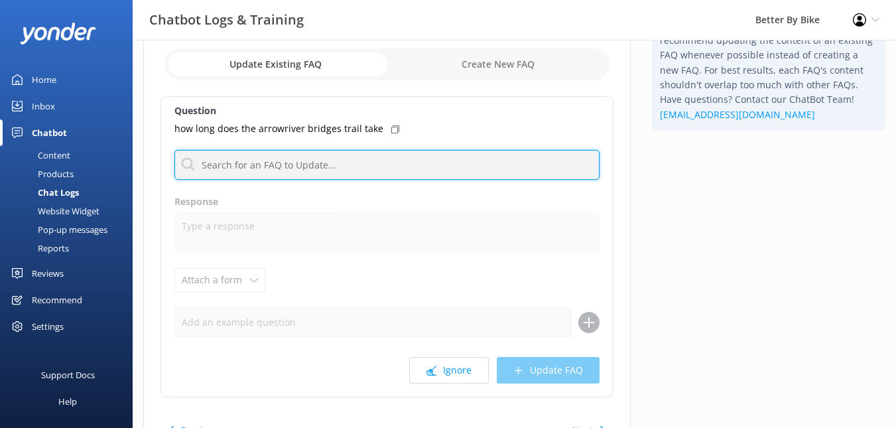
click at [278, 167] on input "text" at bounding box center [387, 165] width 425 height 30
click at [238, 165] on input "text" at bounding box center [387, 165] width 425 height 30
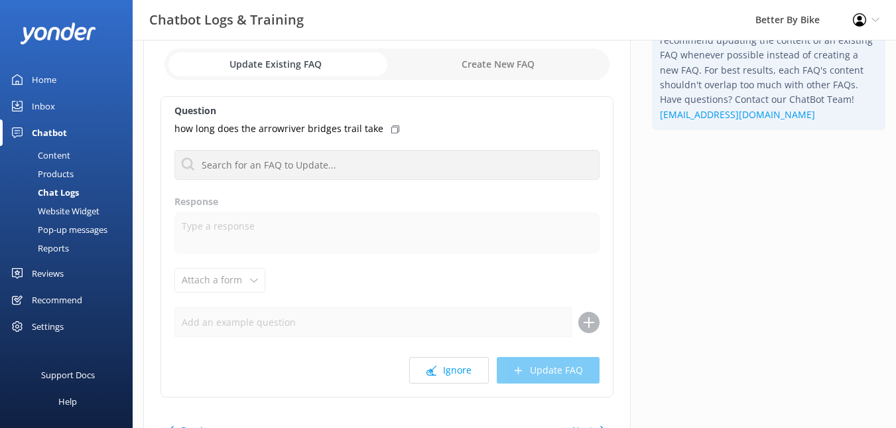
click at [474, 71] on input "checkbox" at bounding box center [387, 64] width 445 height 32
checkbox input "true"
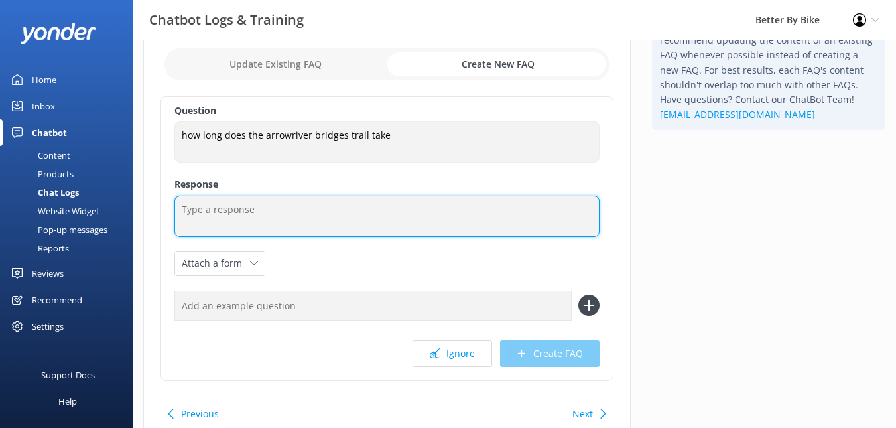
click at [279, 208] on textarea at bounding box center [387, 216] width 425 height 41
type textarea "T"
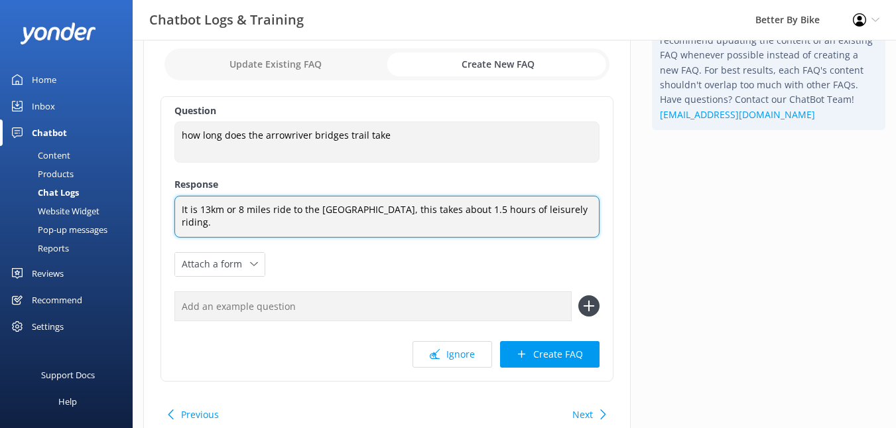
click at [395, 213] on textarea "It is 13km or 8 miles ride to the [GEOGRAPHIC_DATA], this takes about 1.5 hours…" at bounding box center [387, 217] width 425 height 42
type textarea "It is 13km or 8 miles ride to the [GEOGRAPHIC_DATA], which takes about 1.5 hour…"
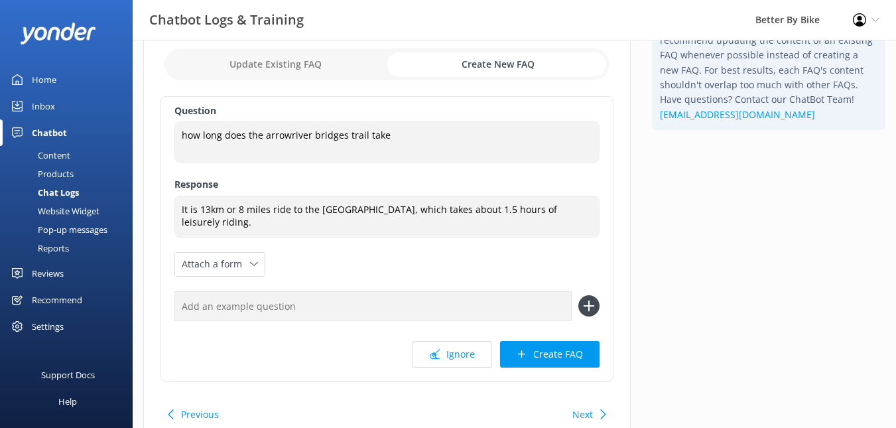
click at [591, 413] on button "Next" at bounding box center [583, 414] width 21 height 27
checkbox input "false"
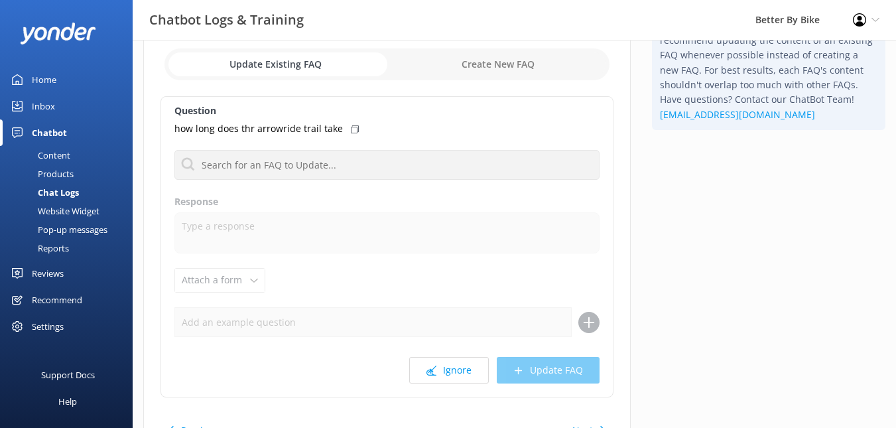
click at [289, 58] on input "checkbox" at bounding box center [387, 64] width 445 height 32
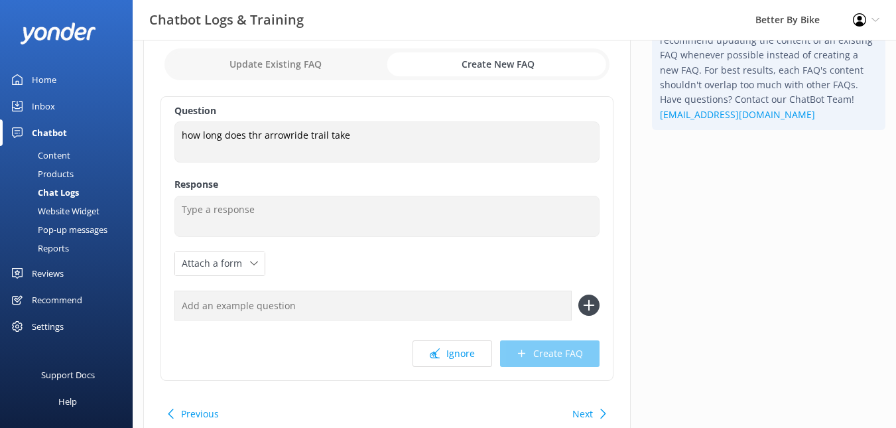
click at [587, 409] on button "Next" at bounding box center [583, 414] width 21 height 27
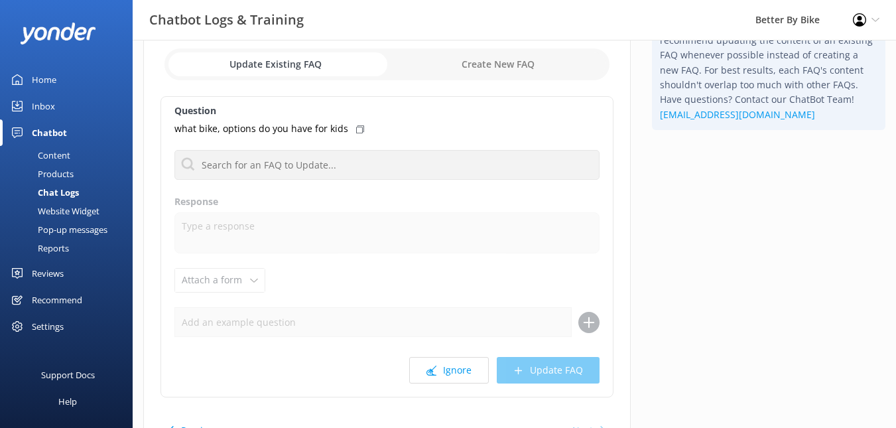
click at [489, 66] on input "checkbox" at bounding box center [387, 64] width 445 height 32
checkbox input "true"
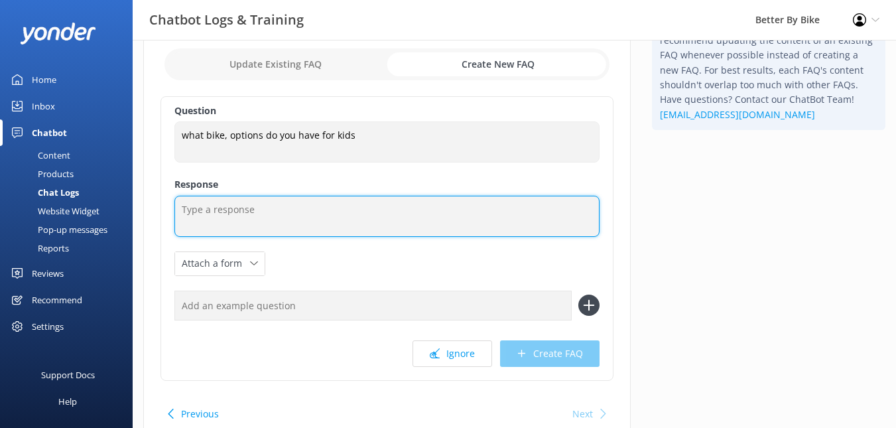
click at [263, 204] on textarea at bounding box center [387, 216] width 425 height 41
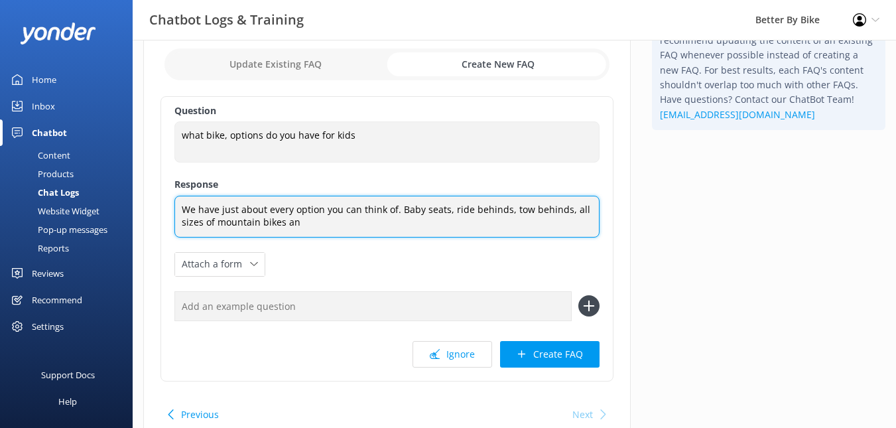
click at [567, 208] on textarea "We have just about every option you can think of. Baby seats, ride behinds, tow…" at bounding box center [387, 217] width 425 height 42
click at [444, 223] on textarea "We have just about every option you can think of. Baby seats, ride behinds, tow…" at bounding box center [387, 217] width 425 height 42
type textarea "We have just about every option you can think of. Baby seats, ride behinds, tow…"
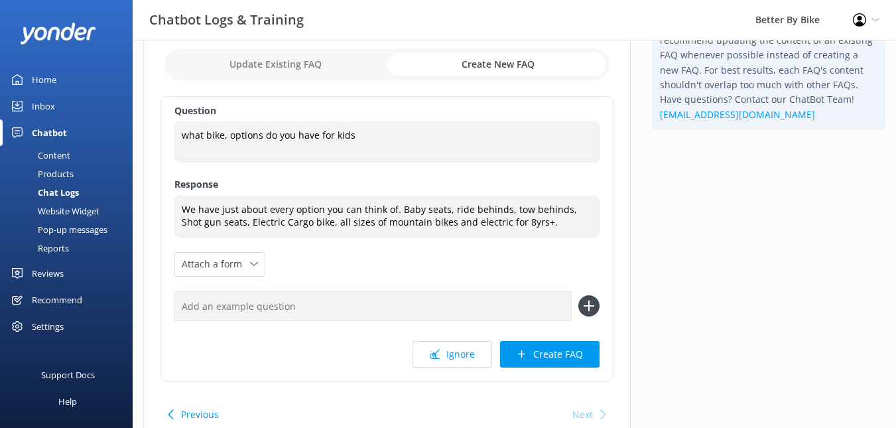
click at [417, 405] on div "Previous Next" at bounding box center [387, 414] width 453 height 37
click at [585, 418] on div "Next" at bounding box center [583, 414] width 21 height 27
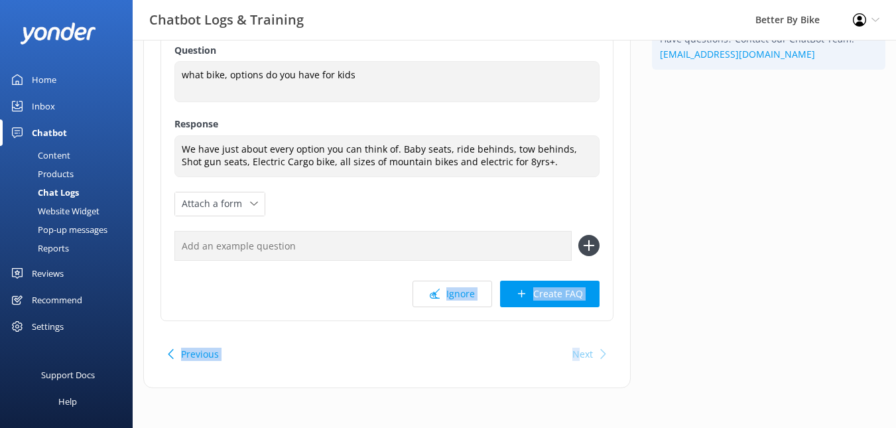
drag, startPoint x: 581, startPoint y: 355, endPoint x: 348, endPoint y: 297, distance: 240.8
click at [348, 297] on div "Website Chat [DATE] Update Existing FAQ Create New FAQ Question what bike, opti…" at bounding box center [387, 158] width 488 height 460
click at [366, 317] on div "Question what bike, options do you have for kids what bike, options do you have…" at bounding box center [387, 178] width 453 height 285
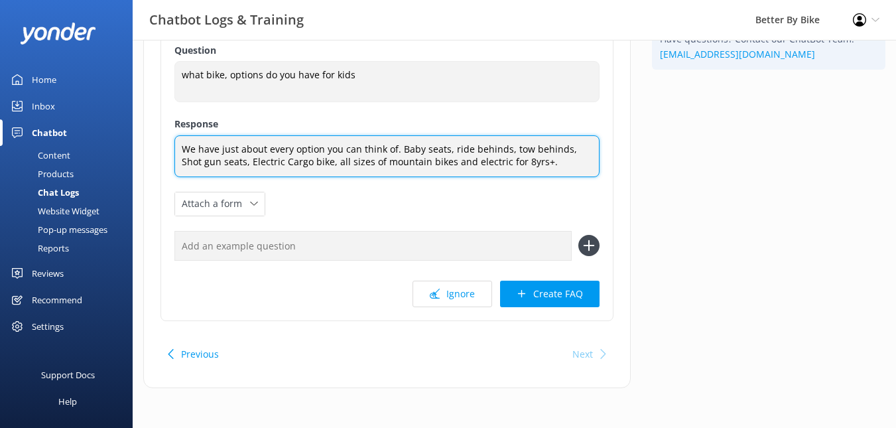
click at [534, 168] on textarea "We have just about every option you can think of. Baby seats, ride behinds, tow…" at bounding box center [387, 156] width 425 height 42
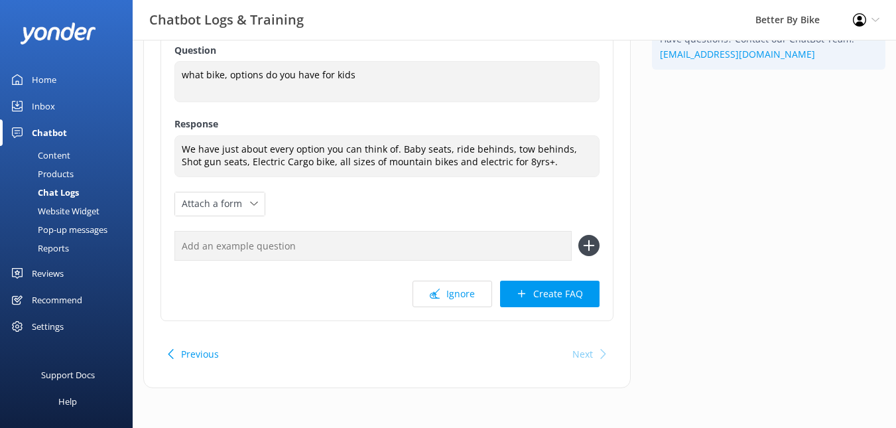
click at [583, 356] on div "Next" at bounding box center [583, 354] width 21 height 27
click at [563, 291] on button "Create FAQ" at bounding box center [550, 294] width 100 height 27
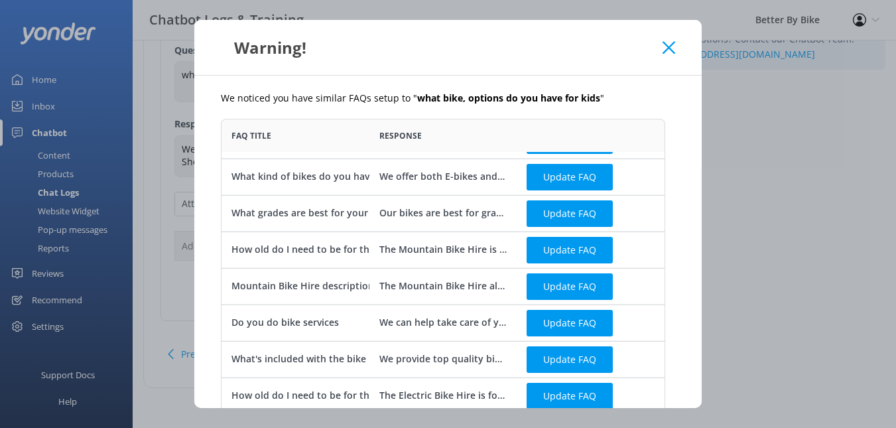
scroll to position [0, 0]
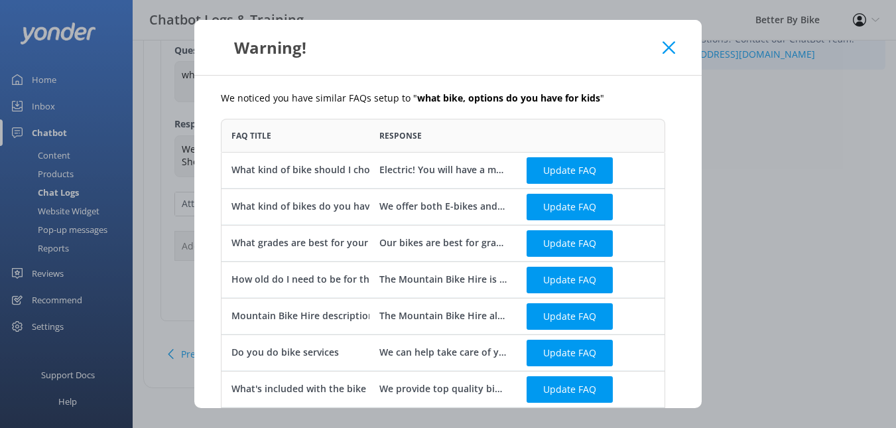
click at [670, 46] on use at bounding box center [669, 47] width 13 height 13
